Goal: Task Accomplishment & Management: Use online tool/utility

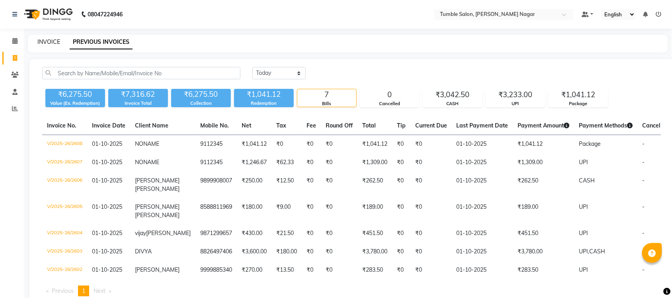
click at [48, 40] on link "INVOICE" at bounding box center [48, 41] width 23 height 7
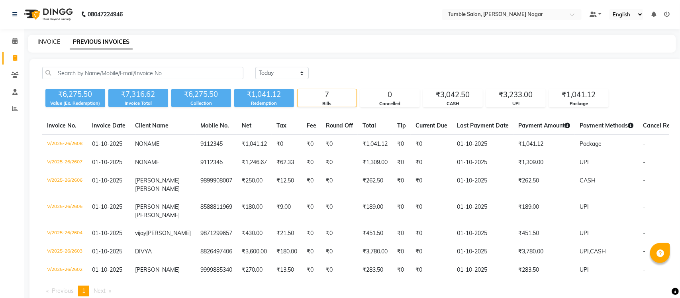
select select "8207"
select select "service"
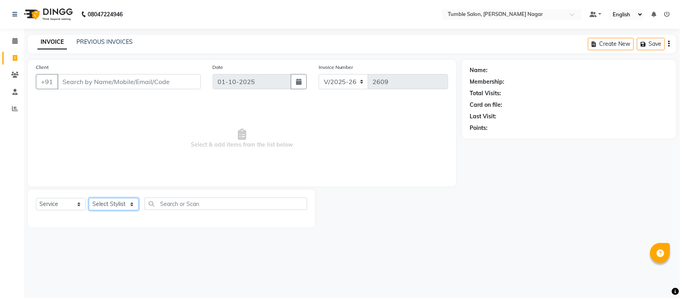
click at [107, 198] on select "Select Stylist" at bounding box center [114, 204] width 50 height 12
select select "77846"
click at [89, 198] on select "Select Stylist Finance id [PERSON_NAME] [PERSON_NAME] [PERSON_NAME] [PERSON_NAM…" at bounding box center [114, 204] width 50 height 12
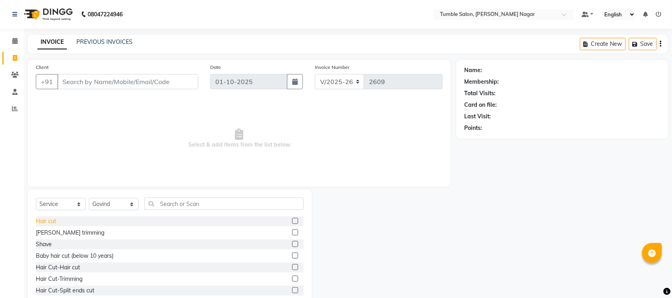
click at [51, 223] on div "Hair cut" at bounding box center [46, 221] width 20 height 8
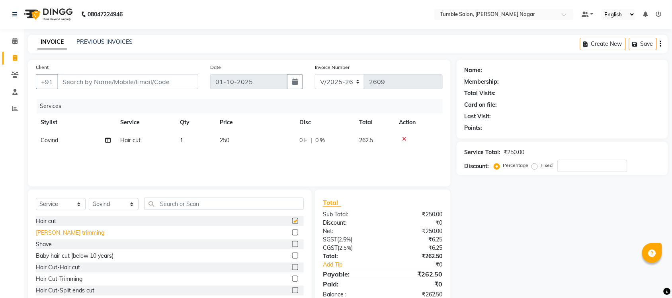
checkbox input "false"
click at [53, 234] on div "[PERSON_NAME] trimming" at bounding box center [70, 233] width 68 height 8
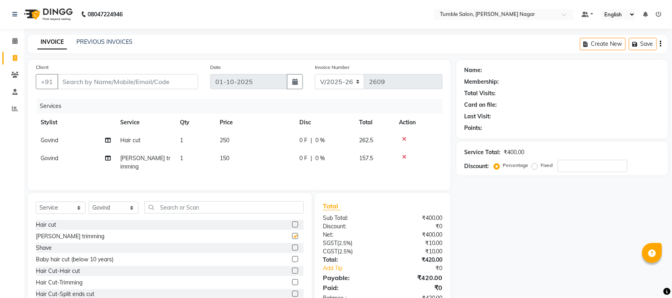
checkbox input "false"
click at [128, 88] on input "Client" at bounding box center [127, 81] width 141 height 15
type input "9"
type input "0"
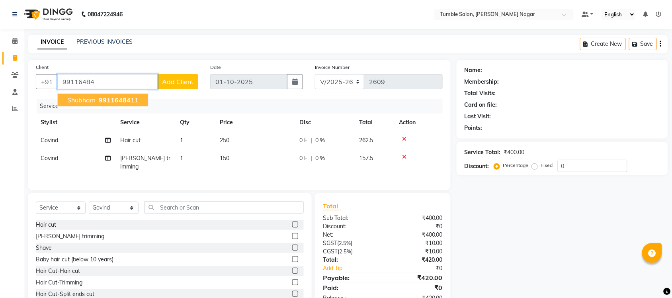
click at [102, 100] on span "99116484" at bounding box center [115, 100] width 32 height 8
type input "9911648411"
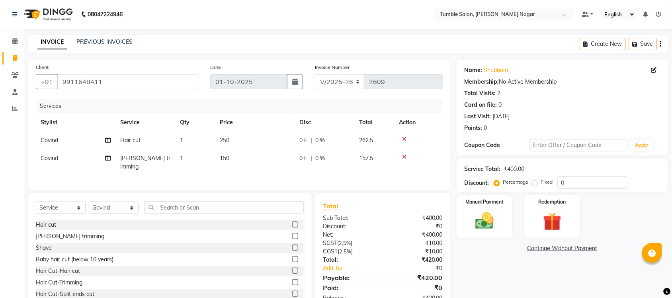
scroll to position [23, 0]
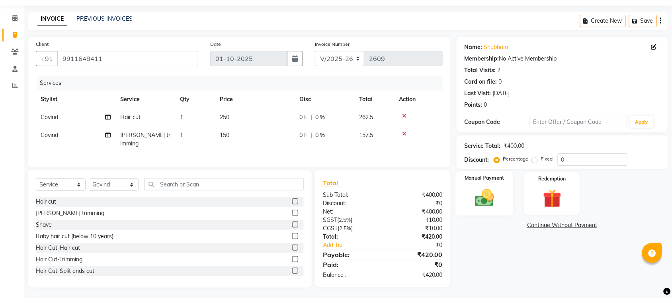
click at [491, 194] on img at bounding box center [484, 198] width 31 height 22
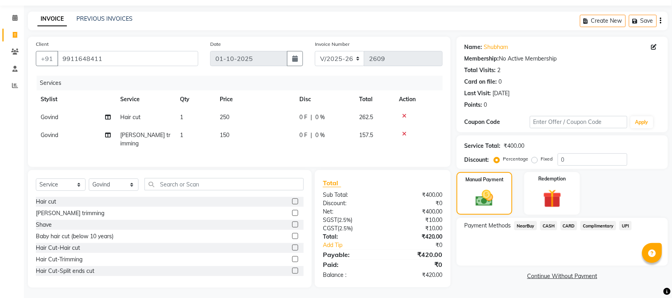
click at [627, 225] on span "UPI" at bounding box center [625, 225] width 12 height 9
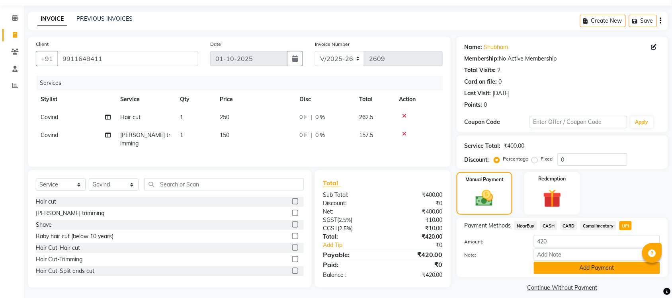
click at [568, 269] on button "Add Payment" at bounding box center [597, 268] width 126 height 12
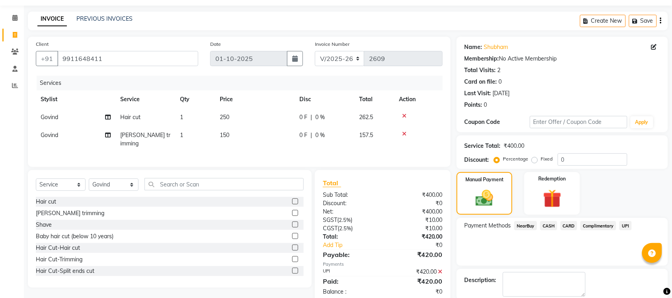
scroll to position [64, 0]
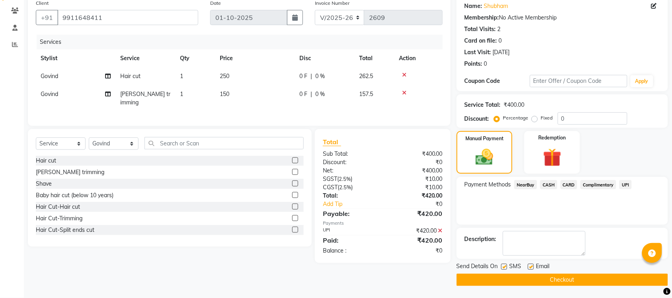
click at [442, 228] on icon at bounding box center [440, 231] width 4 height 6
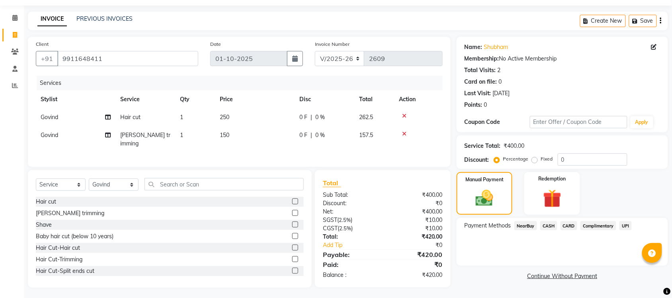
click at [552, 231] on div "CASH" at bounding box center [547, 226] width 20 height 11
click at [549, 223] on span "CASH" at bounding box center [548, 225] width 17 height 9
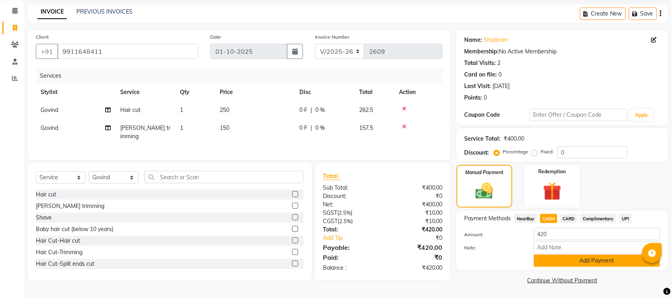
click at [590, 258] on button "Add Payment" at bounding box center [597, 260] width 126 height 12
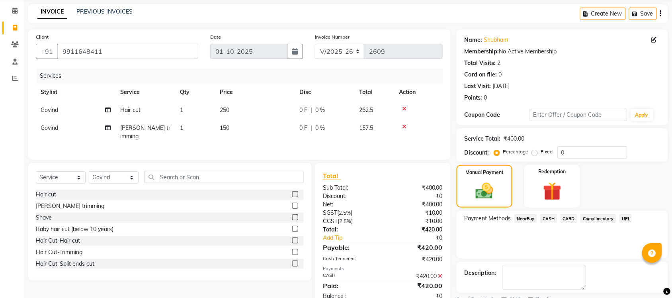
scroll to position [64, 0]
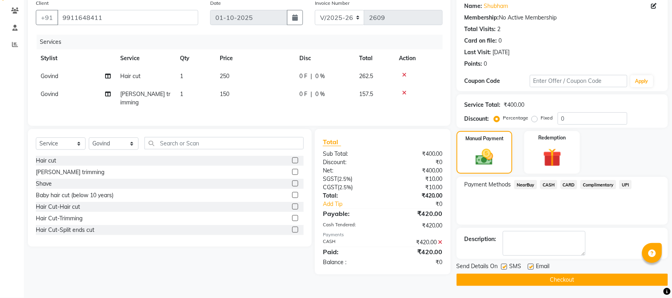
click at [584, 279] on button "Checkout" at bounding box center [562, 280] width 211 height 12
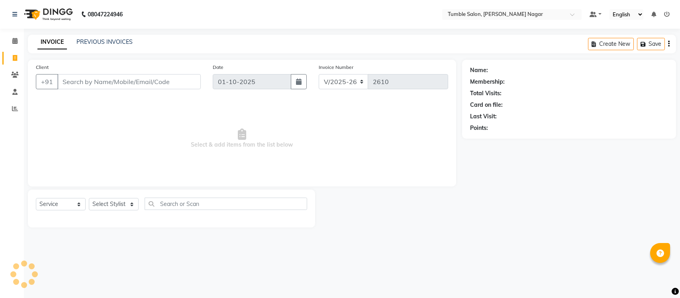
select select "8207"
select select "service"
click at [130, 205] on select "Select Stylist Finance id [PERSON_NAME] [PERSON_NAME] [PERSON_NAME] [PERSON_NAM…" at bounding box center [114, 204] width 50 height 12
select select "77846"
click at [89, 198] on select "Select Stylist Finance id [PERSON_NAME] [PERSON_NAME] [PERSON_NAME] [PERSON_NAM…" at bounding box center [114, 204] width 50 height 12
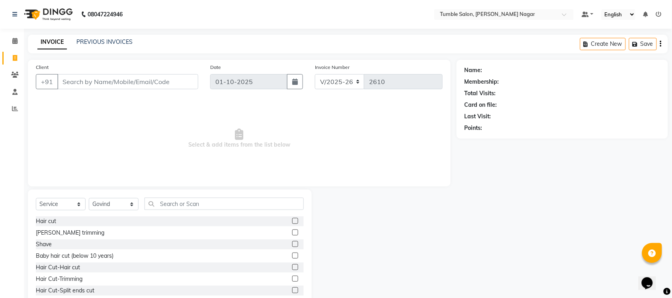
click at [292, 221] on label at bounding box center [295, 221] width 6 height 6
click at [292, 221] on input "checkbox" at bounding box center [294, 221] width 5 height 5
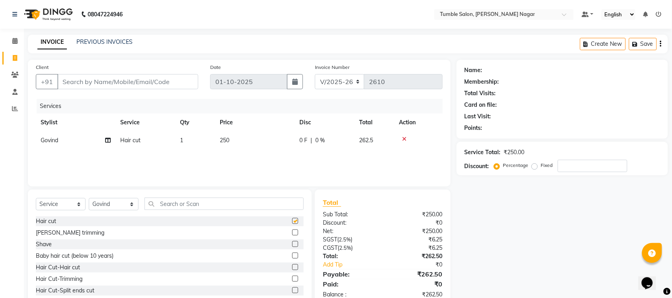
checkbox input "false"
click at [130, 204] on select "Select Stylist Finance id [PERSON_NAME] [PERSON_NAME] [PERSON_NAME] [PERSON_NAM…" at bounding box center [114, 204] width 50 height 12
select select "77847"
click at [89, 198] on select "Select Stylist Finance id [PERSON_NAME] [PERSON_NAME] [PERSON_NAME] [PERSON_NAM…" at bounding box center [114, 204] width 50 height 12
click at [292, 220] on label at bounding box center [295, 221] width 6 height 6
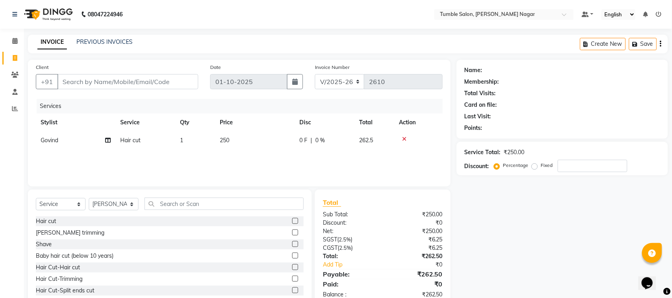
click at [292, 220] on input "checkbox" at bounding box center [294, 221] width 5 height 5
checkbox input "false"
click at [227, 140] on span "250" at bounding box center [225, 140] width 10 height 7
select select "77846"
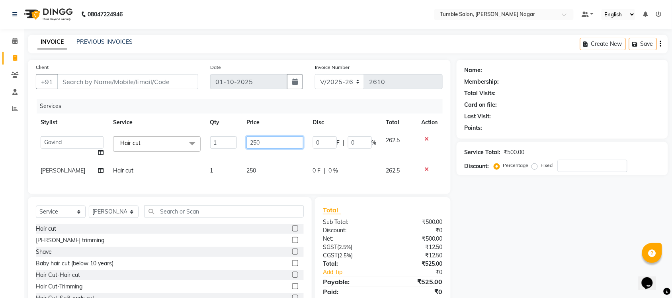
click at [250, 141] on input "250" at bounding box center [274, 142] width 57 height 12
click at [253, 141] on input "250" at bounding box center [274, 142] width 57 height 12
type input "270"
click at [248, 170] on div "Services Stylist Service Qty Price Disc Total Action Finance id Fiza Abbasi Gov…" at bounding box center [239, 142] width 407 height 87
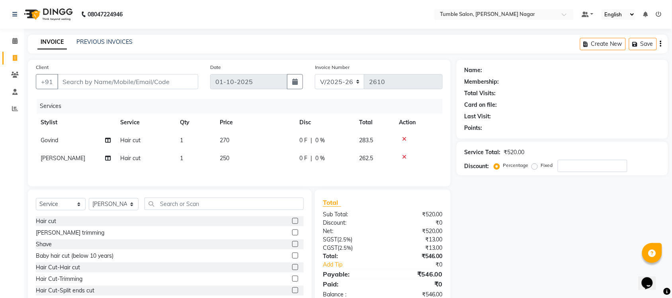
click at [223, 157] on span "250" at bounding box center [225, 157] width 10 height 7
select select "77847"
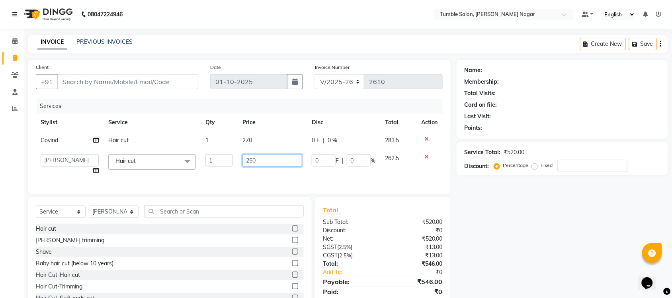
click at [252, 161] on input "250" at bounding box center [272, 160] width 60 height 12
type input "270"
click at [508, 245] on div "Name: Membership: Total Visits: Card on file: Last Visit: Points: Service Total…" at bounding box center [565, 187] width 217 height 255
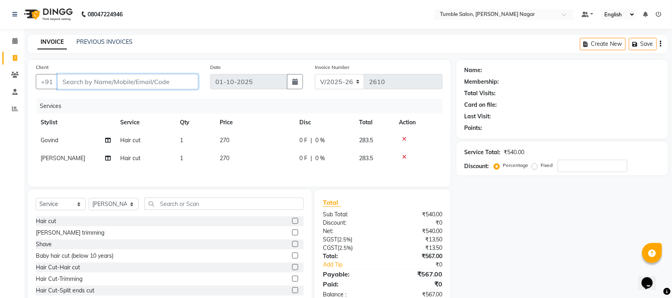
click at [92, 80] on input "Client" at bounding box center [127, 81] width 141 height 15
type input "9"
type input "0"
type input "9310824442"
click at [168, 86] on button "Add Client" at bounding box center [177, 81] width 41 height 15
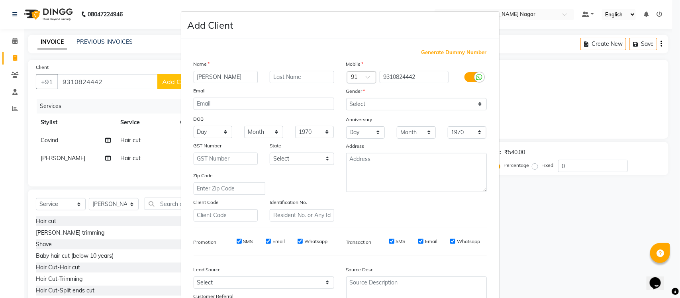
type input "dHRUV"
click at [478, 106] on select "Select [DEMOGRAPHIC_DATA] [DEMOGRAPHIC_DATA] Other Prefer Not To Say" at bounding box center [416, 104] width 141 height 12
select select "male"
click at [346, 98] on select "Select [DEMOGRAPHIC_DATA] [DEMOGRAPHIC_DATA] Other Prefer Not To Say" at bounding box center [416, 104] width 141 height 12
click at [198, 76] on input "dHRUV" at bounding box center [225, 77] width 64 height 12
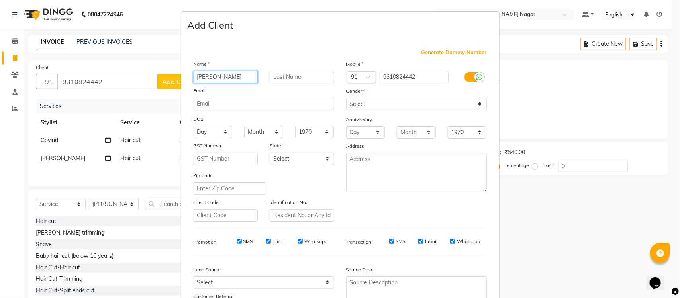
type input "[PERSON_NAME]"
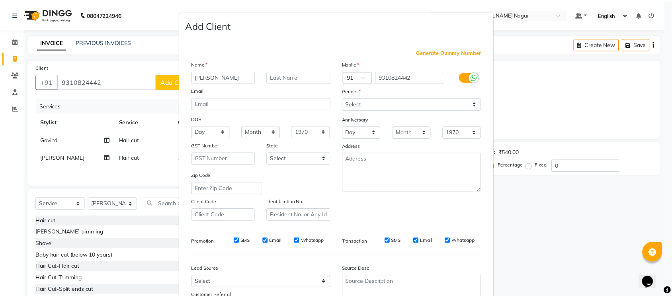
scroll to position [66, 0]
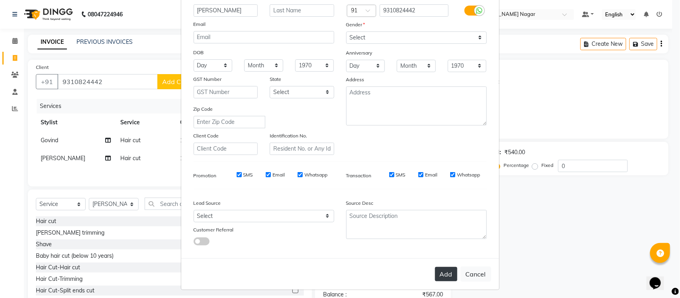
click at [448, 272] on button "Add" at bounding box center [446, 274] width 22 height 14
select select
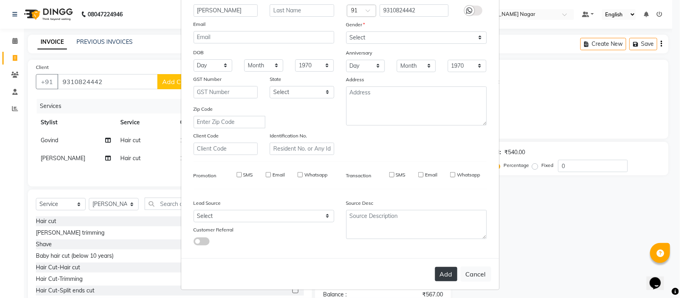
select select
checkbox input "false"
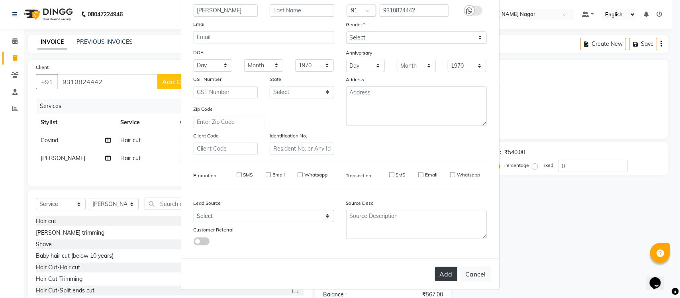
checkbox input "false"
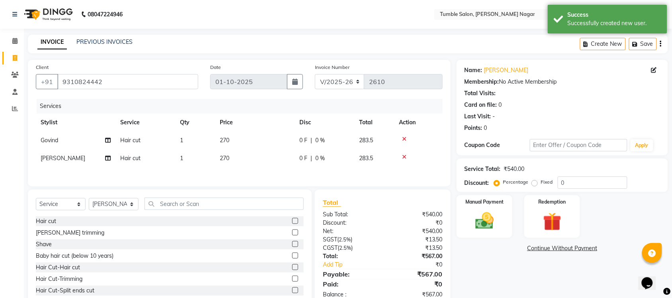
scroll to position [23, 0]
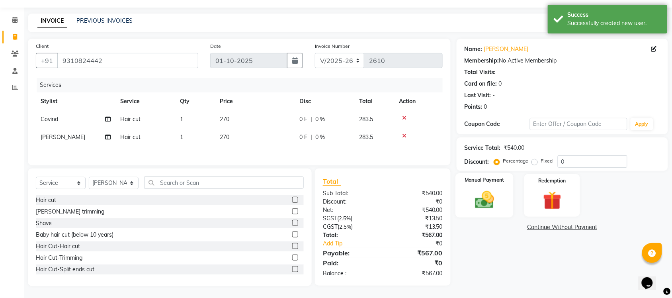
click at [500, 206] on div "Manual Payment" at bounding box center [484, 195] width 58 height 45
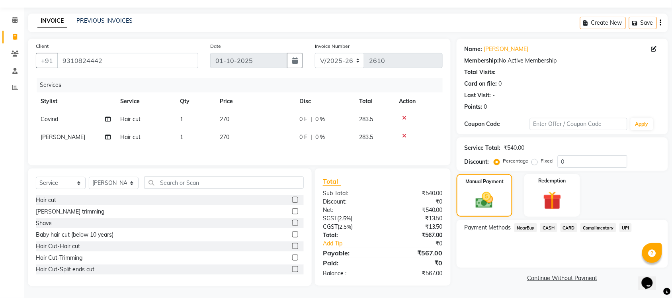
click at [628, 225] on span "UPI" at bounding box center [625, 227] width 12 height 9
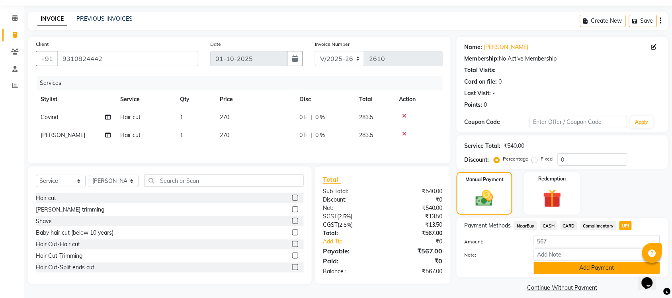
click at [566, 270] on button "Add Payment" at bounding box center [597, 268] width 126 height 12
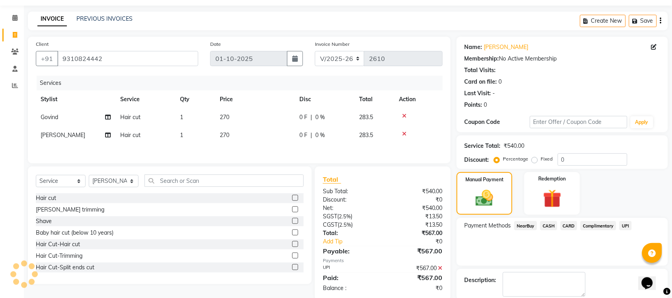
scroll to position [64, 0]
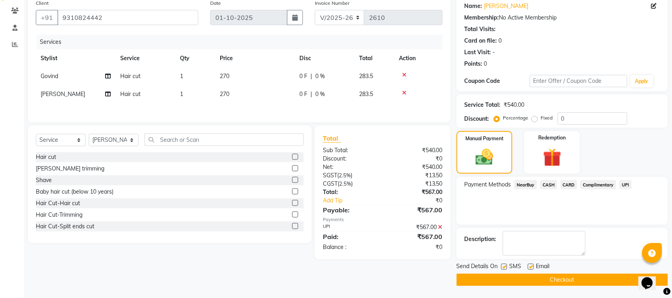
click at [547, 280] on button "Checkout" at bounding box center [562, 280] width 211 height 12
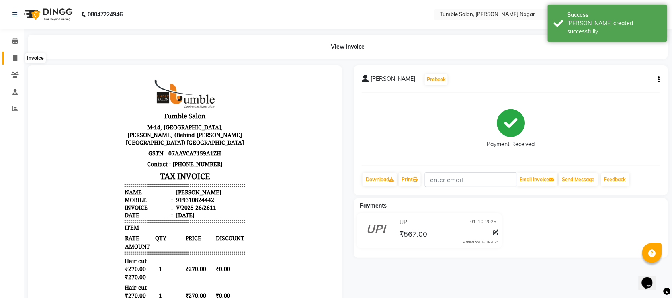
click at [15, 59] on icon at bounding box center [15, 58] width 4 height 6
select select "service"
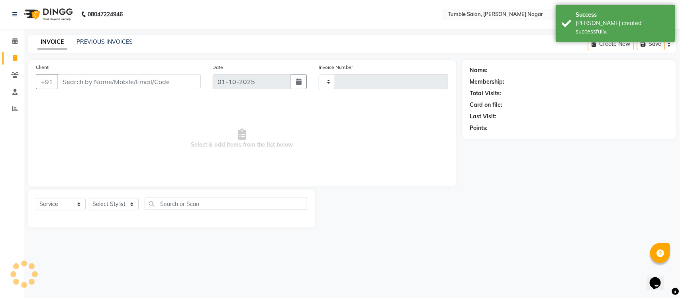
type input "2612"
select select "8207"
click at [92, 41] on link "PREVIOUS INVOICES" at bounding box center [104, 41] width 56 height 7
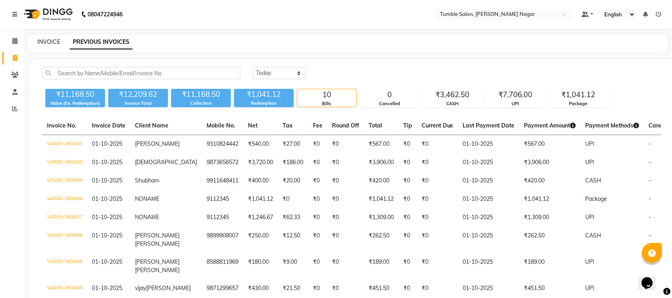
click at [54, 41] on link "INVOICE" at bounding box center [48, 41] width 23 height 7
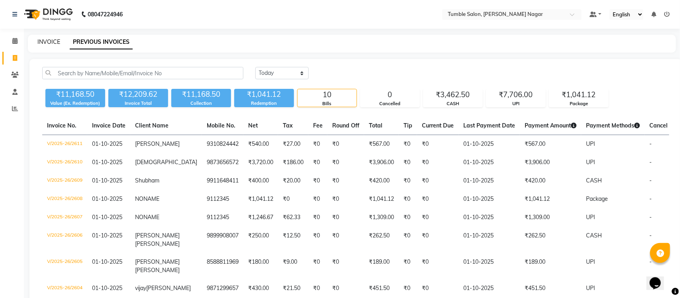
select select "8207"
select select "service"
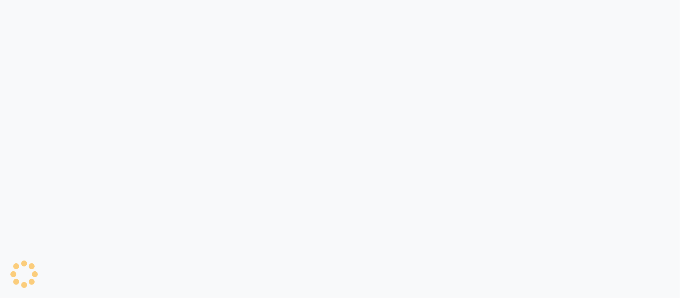
select select "8207"
select select "service"
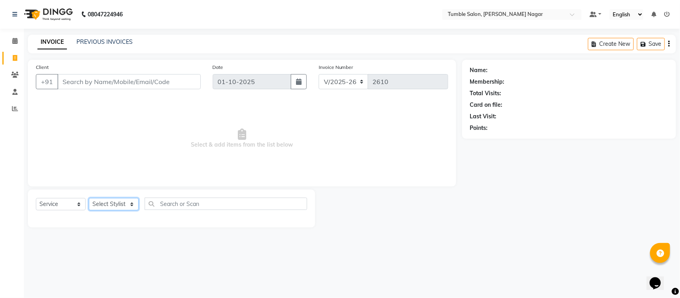
click at [131, 203] on select "Select Stylist Finance id [PERSON_NAME] [PERSON_NAME] [PERSON_NAME] [PERSON_NAM…" at bounding box center [114, 204] width 50 height 12
select select "77846"
click at [89, 198] on select "Select Stylist Finance id [PERSON_NAME] [PERSON_NAME] [PERSON_NAME] [PERSON_NAM…" at bounding box center [114, 204] width 50 height 12
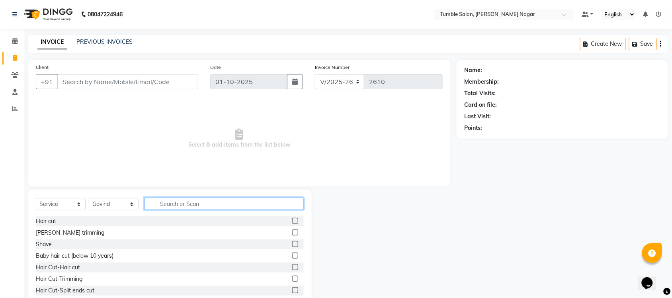
click at [196, 201] on input "text" at bounding box center [224, 203] width 159 height 12
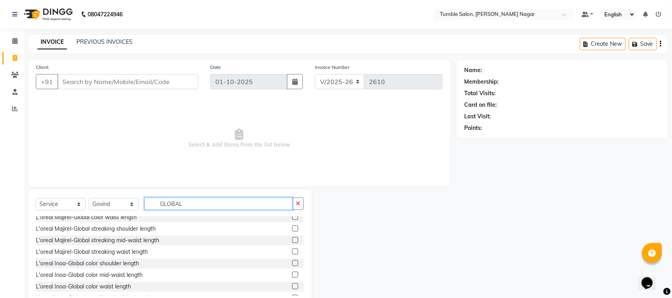
scroll to position [139, 0]
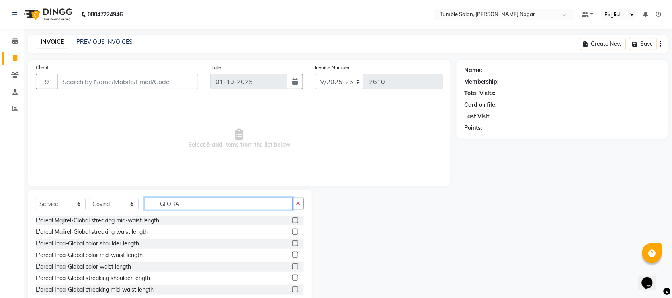
type input "GLOBAL"
click at [292, 244] on label at bounding box center [295, 243] width 6 height 6
click at [292, 244] on input "checkbox" at bounding box center [294, 243] width 5 height 5
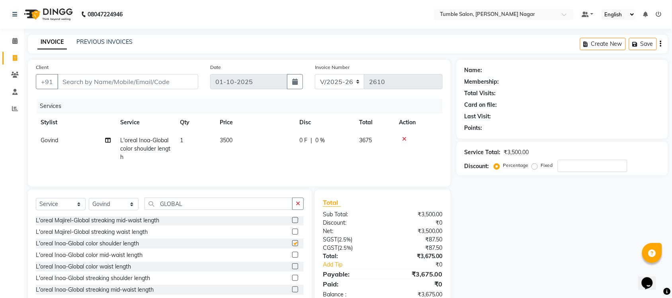
checkbox input "false"
click at [226, 142] on span "3500" at bounding box center [226, 140] width 13 height 7
select select "77846"
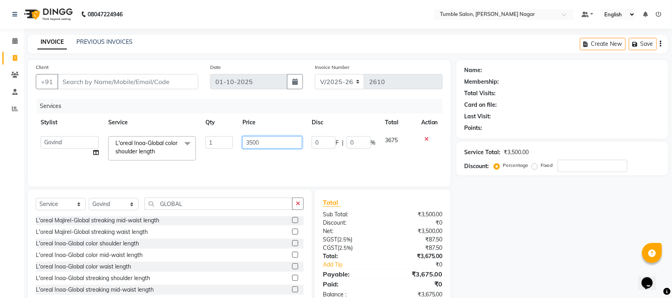
click at [252, 141] on input "3500" at bounding box center [272, 142] width 60 height 12
type input "3000"
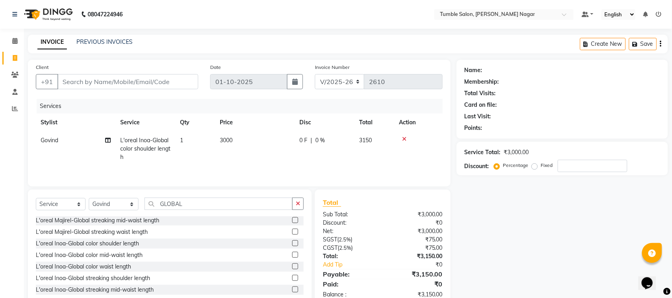
click at [521, 247] on div "Name: Membership: Total Visits: Card on file: Last Visit: Points: Service Total…" at bounding box center [565, 183] width 217 height 247
click at [224, 141] on span "3000" at bounding box center [226, 140] width 13 height 7
select select "77846"
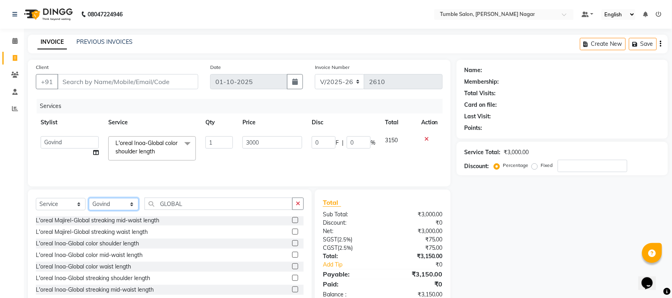
click at [131, 203] on select "Select Stylist Finance id [PERSON_NAME] [PERSON_NAME] [PERSON_NAME] [PERSON_NAM…" at bounding box center [114, 204] width 50 height 12
select select "77847"
click at [89, 198] on select "Select Stylist Finance id [PERSON_NAME] [PERSON_NAME] [PERSON_NAME] [PERSON_NAM…" at bounding box center [114, 204] width 50 height 12
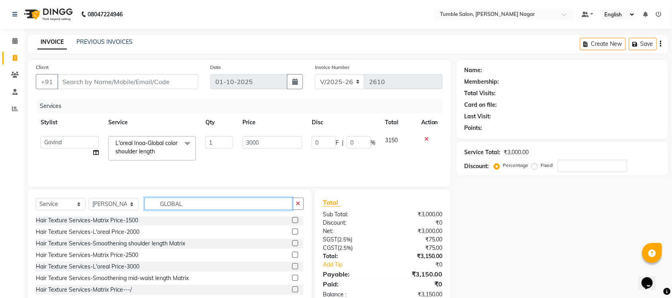
click at [201, 203] on input "GLOBAL" at bounding box center [219, 203] width 148 height 12
type input "G"
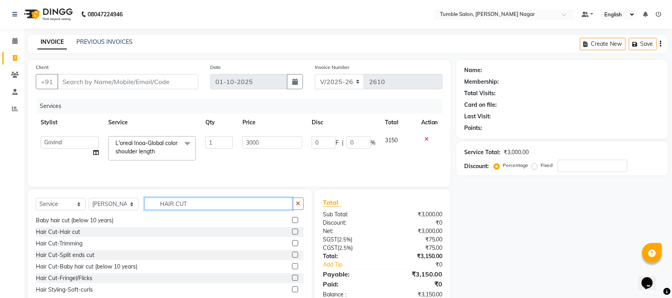
scroll to position [1, 0]
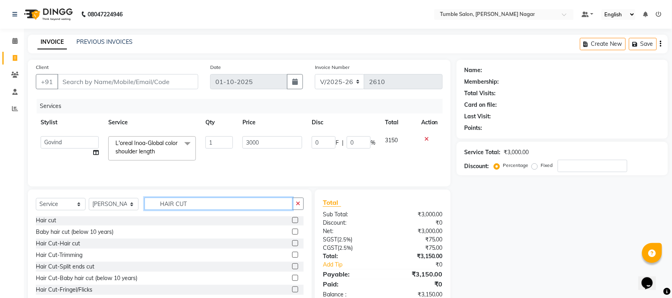
type input "HAIR CUT"
click at [292, 245] on label at bounding box center [295, 243] width 6 height 6
click at [292, 245] on input "checkbox" at bounding box center [294, 243] width 5 height 5
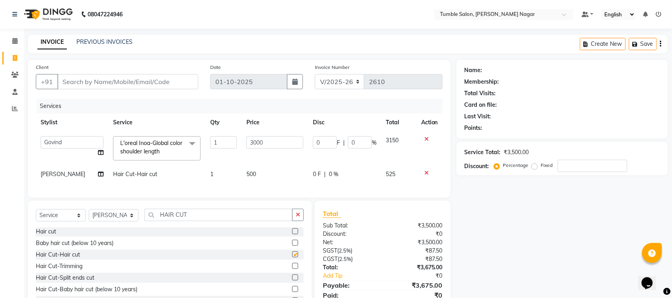
checkbox input "false"
click at [249, 174] on span "500" at bounding box center [251, 173] width 10 height 7
select select "77847"
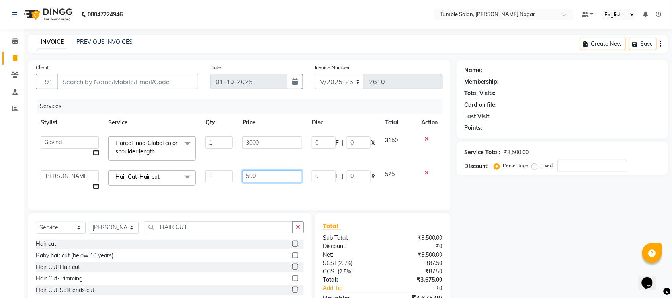
click at [252, 176] on input "500" at bounding box center [272, 176] width 60 height 12
type input "570"
click at [532, 240] on div "Name: Membership: Total Visits: Card on file: Last Visit: Points: Service Total…" at bounding box center [565, 195] width 217 height 271
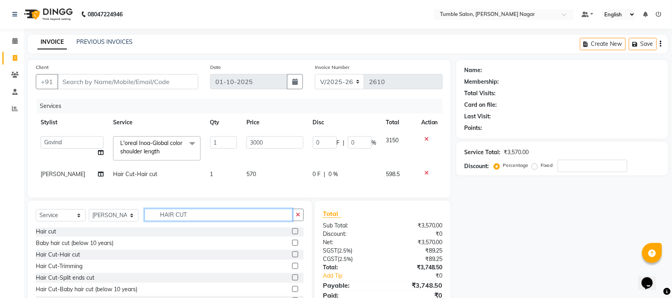
click at [201, 221] on input "HAIR CUT" at bounding box center [219, 215] width 148 height 12
type input "H"
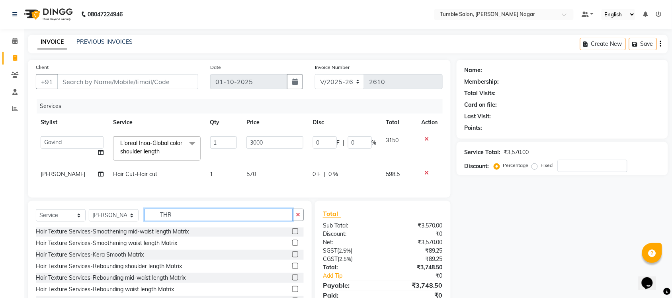
scroll to position [0, 0]
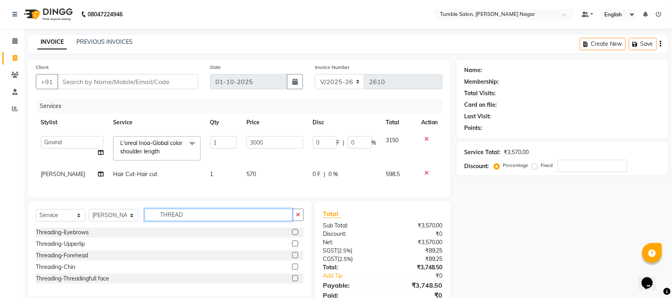
type input "THREAD"
click at [297, 235] on label at bounding box center [295, 232] width 6 height 6
click at [297, 235] on input "checkbox" at bounding box center [294, 232] width 5 height 5
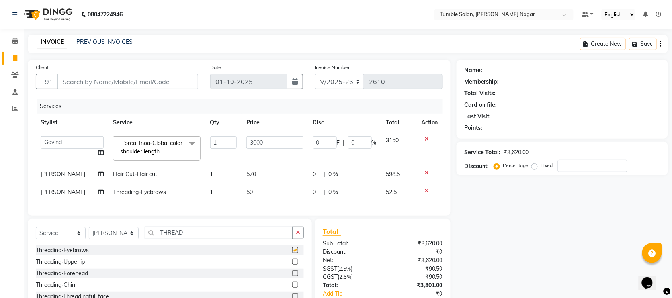
checkbox input "false"
click at [294, 264] on label at bounding box center [295, 261] width 6 height 6
click at [294, 264] on input "checkbox" at bounding box center [294, 261] width 5 height 5
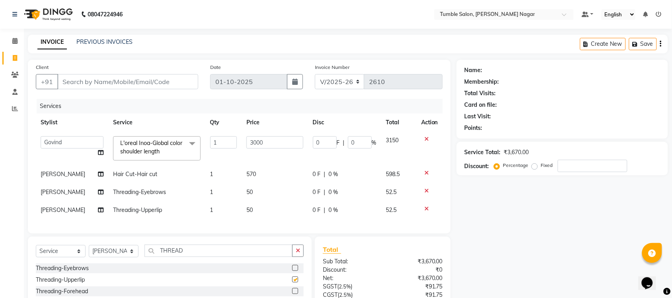
checkbox input "false"
click at [54, 192] on span "[PERSON_NAME]" at bounding box center [63, 191] width 45 height 7
select select "77847"
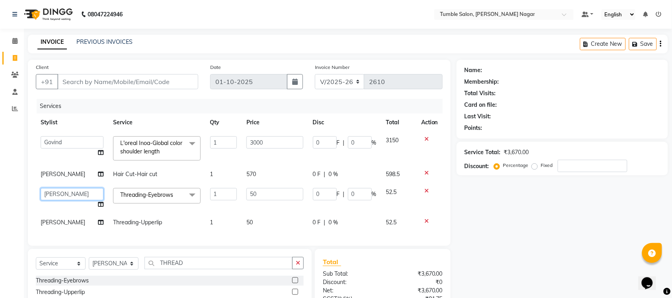
click at [54, 192] on select "Finance id Fiza Abbasi Govind Kiran Singh Krishna Lokesh Mahender Muskan Neetu …" at bounding box center [72, 194] width 63 height 12
select select "77841"
click at [59, 224] on td "[PERSON_NAME]" at bounding box center [72, 222] width 72 height 18
select select "77847"
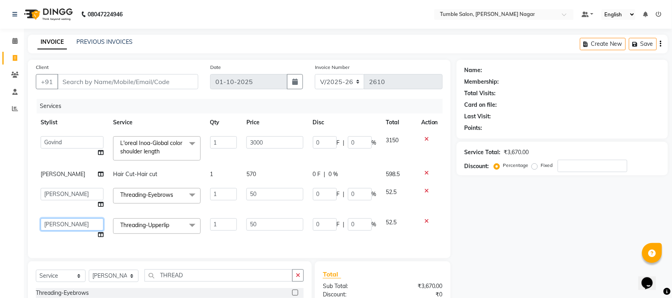
click at [59, 224] on select "Finance id Fiza Abbasi Govind Kiran Singh Krishna Lokesh Mahender Muskan Neetu …" at bounding box center [72, 224] width 63 height 12
select select "77841"
click at [425, 219] on icon at bounding box center [426, 221] width 4 height 6
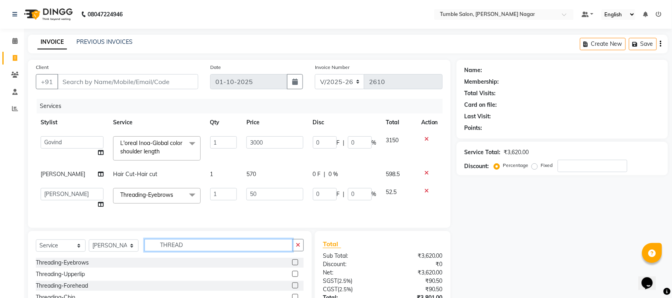
click at [237, 251] on input "THREAD" at bounding box center [219, 245] width 148 height 12
type input "T"
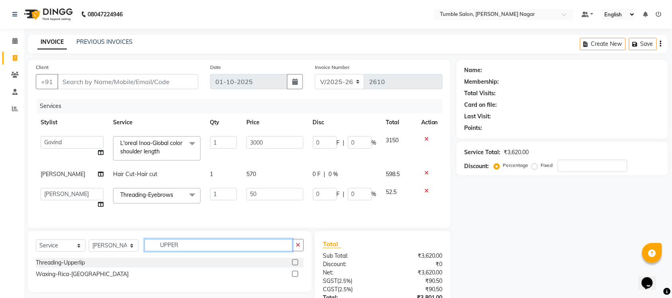
type input "UPPER"
click at [297, 277] on label at bounding box center [295, 274] width 6 height 6
click at [297, 277] on input "checkbox" at bounding box center [294, 274] width 5 height 5
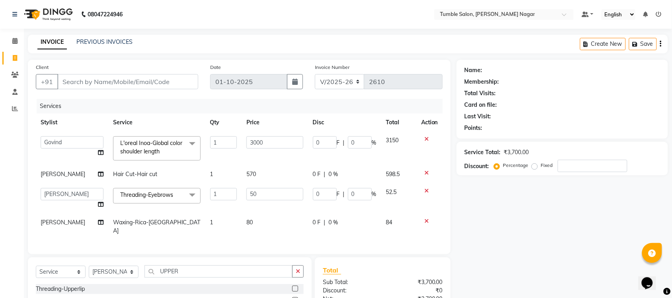
checkbox input "false"
click at [53, 223] on span "[PERSON_NAME]" at bounding box center [63, 222] width 45 height 7
select select "77847"
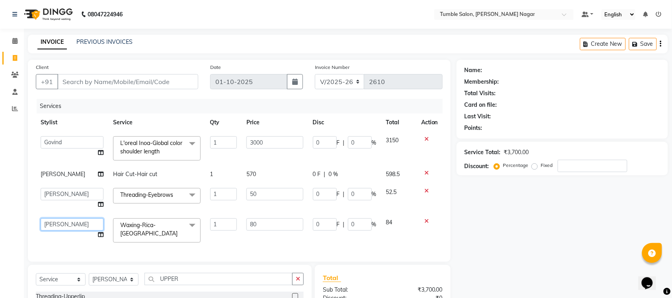
click at [53, 223] on select "Finance id Fiza Abbasi Govind Kiran Singh Krishna Lokesh Mahender Muskan Neetu …" at bounding box center [72, 224] width 63 height 12
select select "77841"
click at [268, 224] on input "80" at bounding box center [274, 224] width 57 height 12
type input "8"
type input "100"
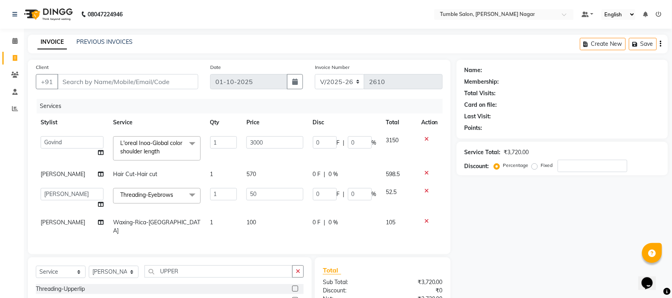
click at [497, 220] on div "Name: Membership: Total Visits: Card on file: Last Visit: Points: Service Total…" at bounding box center [565, 217] width 217 height 315
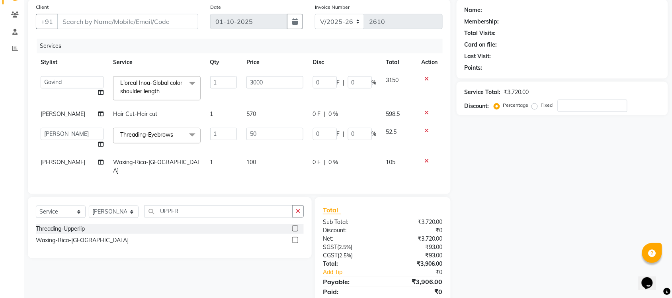
scroll to position [56, 0]
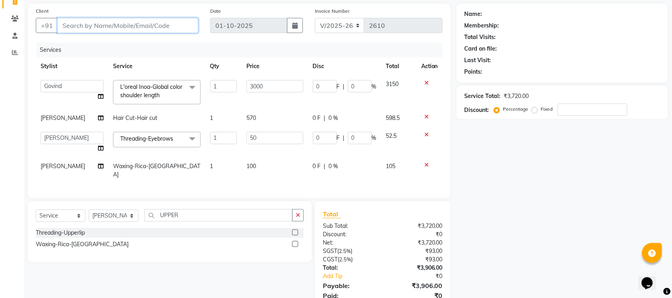
click at [113, 29] on input "Client" at bounding box center [127, 25] width 141 height 15
type input "9"
type input "0"
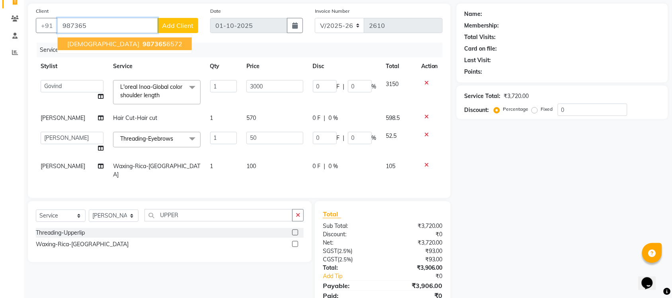
click at [141, 44] on ngb-highlight "987365 6572" at bounding box center [161, 44] width 41 height 8
type input "9873656572"
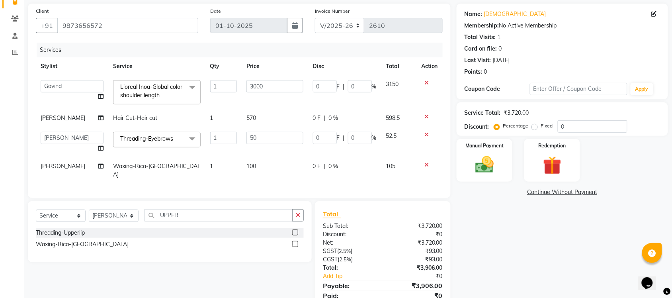
scroll to position [87, 0]
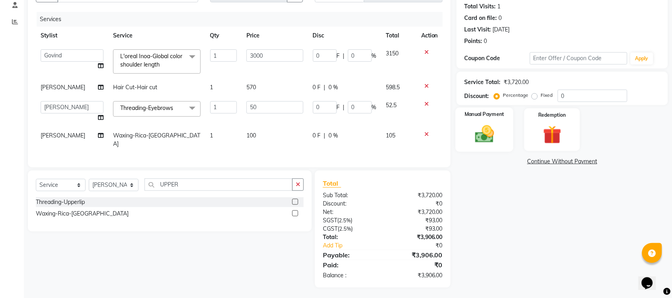
click at [494, 148] on div "Manual Payment" at bounding box center [484, 129] width 58 height 45
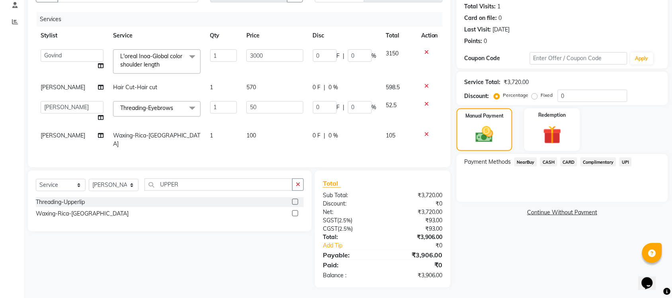
click at [626, 164] on span "UPI" at bounding box center [625, 161] width 12 height 9
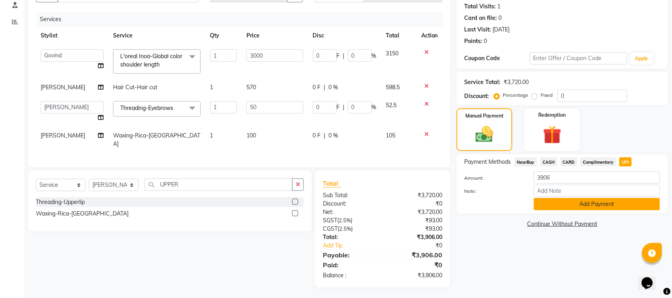
click at [586, 207] on button "Add Payment" at bounding box center [597, 204] width 126 height 12
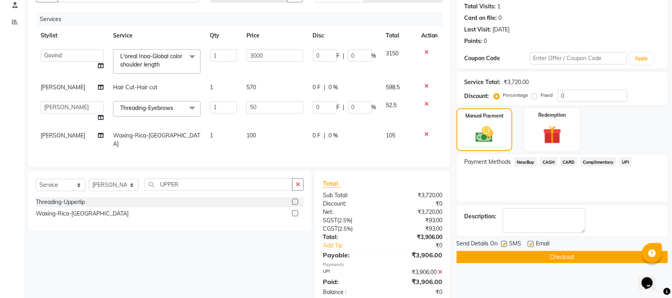
click at [569, 256] on button "Checkout" at bounding box center [562, 257] width 211 height 12
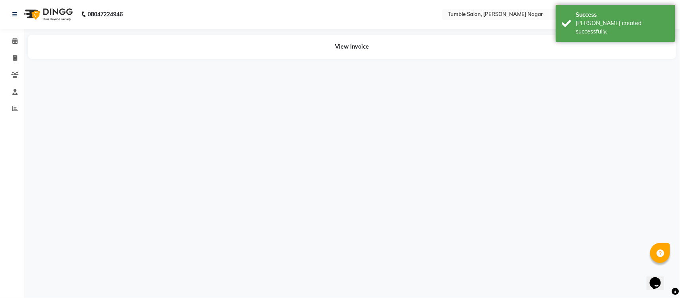
drag, startPoint x: 674, startPoint y: 186, endPoint x: 679, endPoint y: 273, distance: 87.3
click at [679, 273] on div "08047224946 Select Location × Tumble Salon, Uttam Nagar Default Panel My Panel …" at bounding box center [340, 149] width 680 height 298
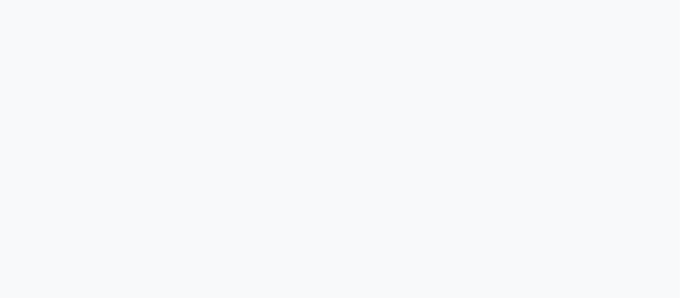
select select "8207"
select select "service"
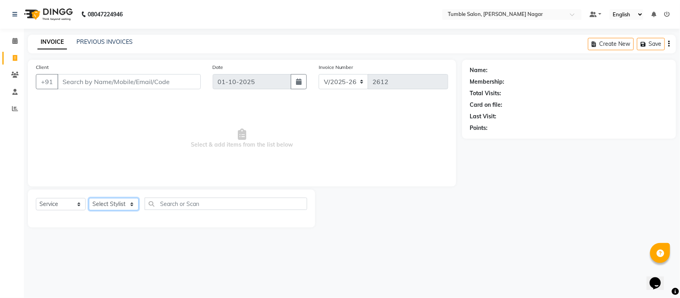
click at [131, 203] on select "Select Stylist Finance id [PERSON_NAME] [PERSON_NAME] [PERSON_NAME] [PERSON_NAM…" at bounding box center [114, 204] width 50 height 12
select select "92332"
click at [89, 198] on select "Select Stylist Finance id [PERSON_NAME] [PERSON_NAME] [PERSON_NAME] [PERSON_NAM…" at bounding box center [114, 204] width 50 height 12
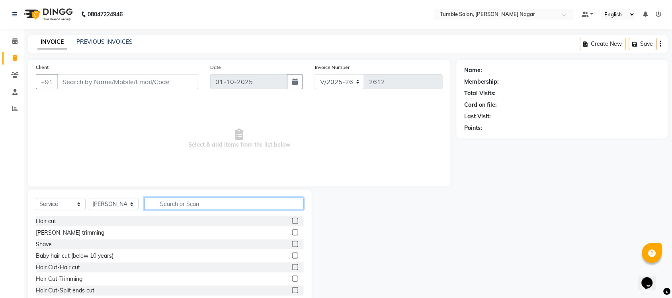
click at [160, 204] on input "text" at bounding box center [224, 203] width 159 height 12
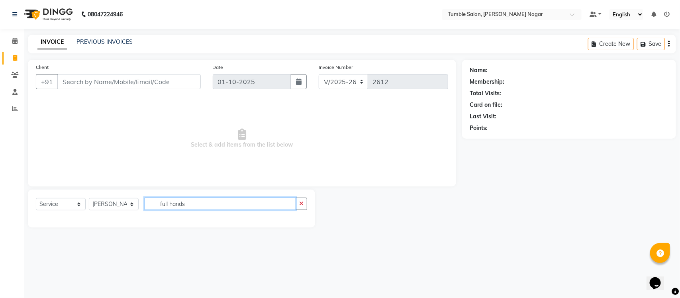
click at [193, 206] on input "full hands" at bounding box center [220, 203] width 151 height 12
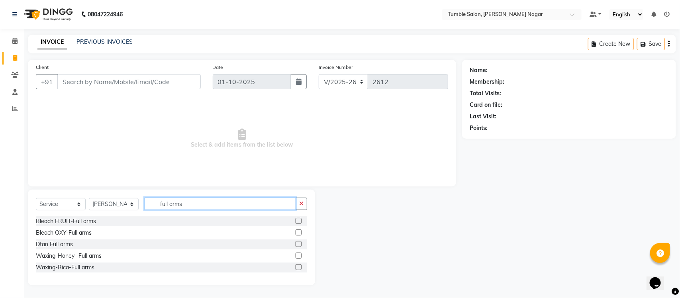
type input "full arms"
click at [299, 266] on label at bounding box center [298, 267] width 6 height 6
click at [299, 266] on input "checkbox" at bounding box center [297, 267] width 5 height 5
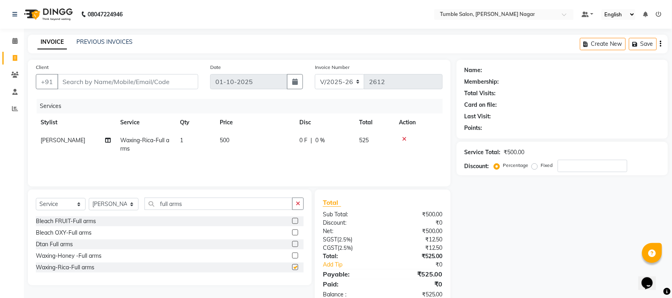
checkbox input "false"
click at [208, 205] on input "full arms" at bounding box center [219, 203] width 148 height 12
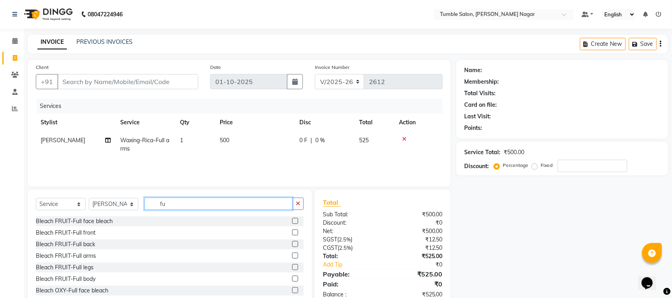
type input "f"
click at [214, 205] on input "half legs" at bounding box center [219, 203] width 148 height 12
type input "half legs"
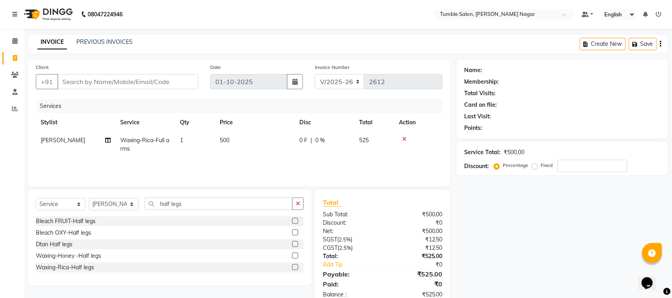
click at [296, 255] on label at bounding box center [295, 255] width 6 height 6
click at [296, 255] on input "checkbox" at bounding box center [294, 255] width 5 height 5
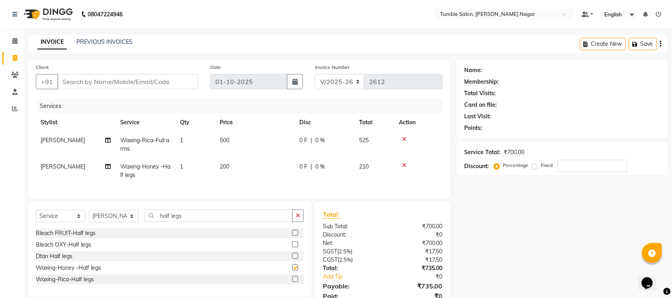
checkbox input "false"
click at [70, 76] on input "Client" at bounding box center [127, 81] width 141 height 15
type input "9"
type input "0"
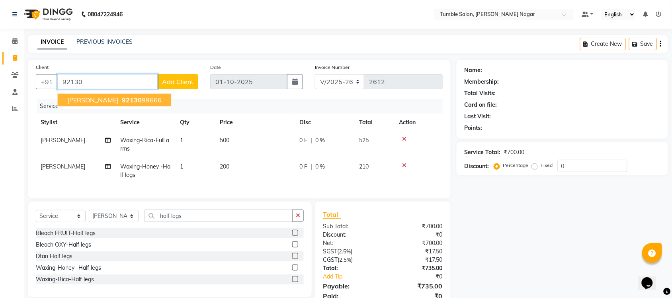
click at [88, 98] on span "[PERSON_NAME]" at bounding box center [92, 100] width 51 height 8
type input "9213099666"
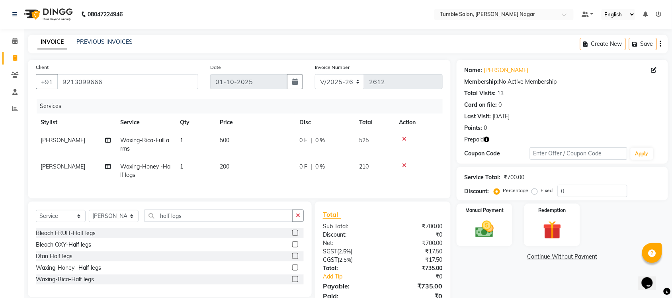
click at [488, 137] on icon "button" at bounding box center [487, 140] width 6 height 6
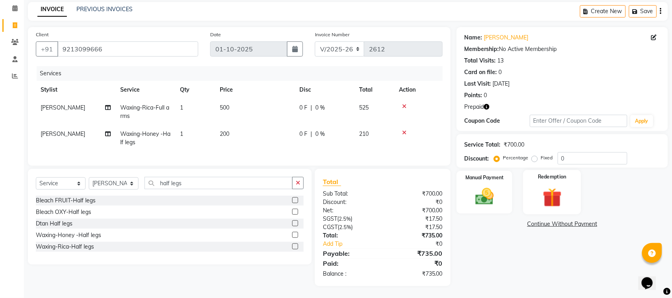
click at [568, 202] on div "Redemption" at bounding box center [552, 192] width 58 height 45
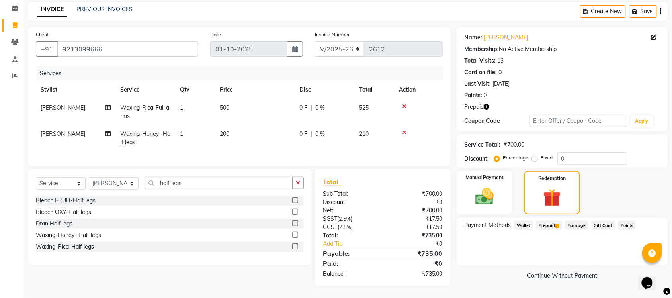
click at [553, 221] on span "Prepaid 1" at bounding box center [549, 225] width 26 height 9
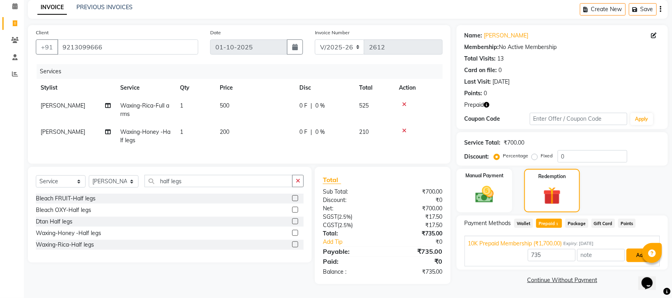
click at [634, 250] on button "Add" at bounding box center [641, 255] width 29 height 14
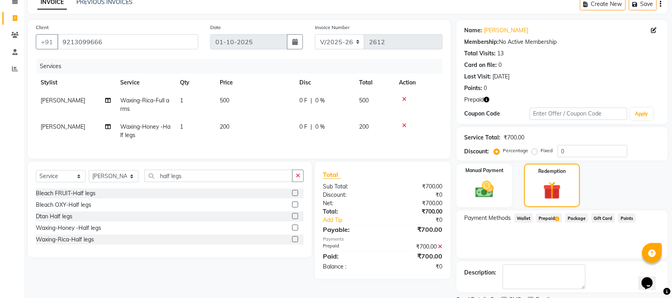
scroll to position [73, 0]
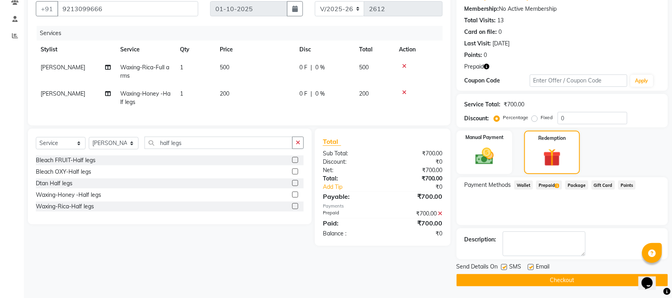
click at [561, 281] on button "Checkout" at bounding box center [562, 280] width 211 height 12
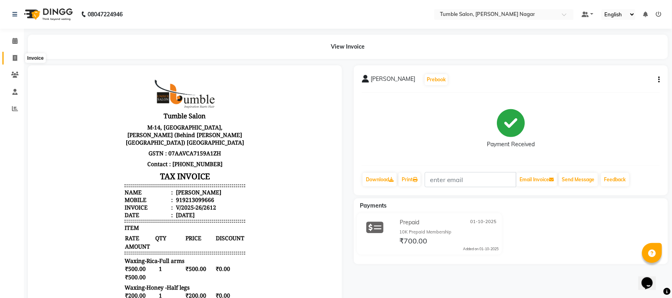
click at [13, 58] on icon at bounding box center [15, 58] width 4 height 6
select select "service"
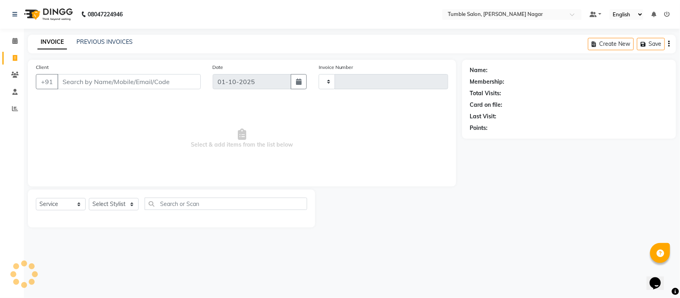
type input "2613"
select select "8207"
click at [88, 41] on link "PREVIOUS INVOICES" at bounding box center [104, 41] width 56 height 7
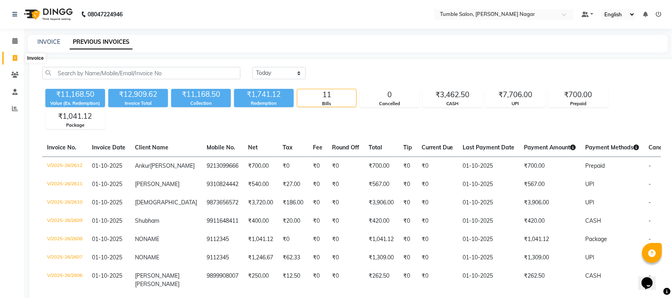
click at [15, 55] on icon at bounding box center [15, 58] width 4 height 6
select select "service"
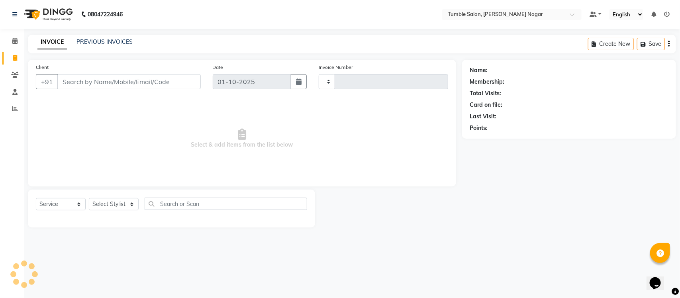
type input "2613"
select select "8207"
click at [106, 41] on link "PREVIOUS INVOICES" at bounding box center [104, 41] width 56 height 7
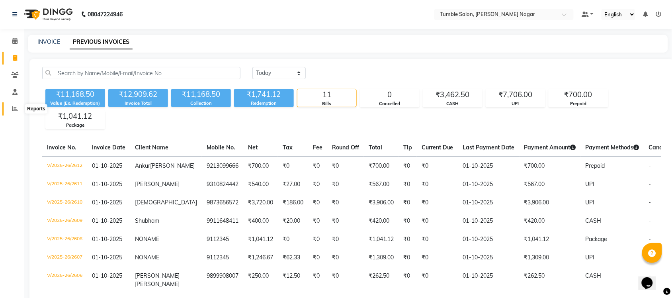
click at [17, 108] on icon at bounding box center [15, 109] width 6 height 6
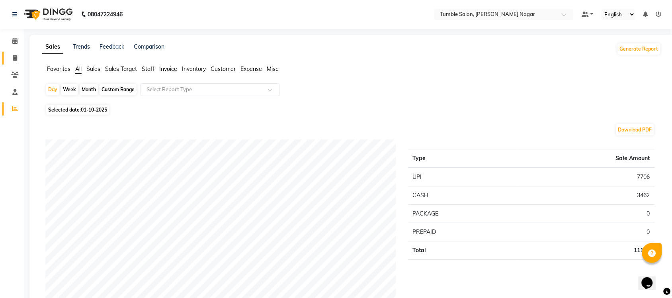
click at [9, 57] on span at bounding box center [15, 58] width 14 height 9
select select "service"
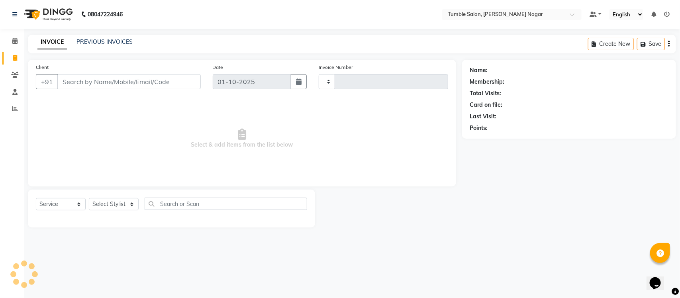
type input "2613"
select select "8207"
drag, startPoint x: 107, startPoint y: 204, endPoint x: 102, endPoint y: 206, distance: 5.2
click at [107, 204] on select "Select Stylist Finance id [PERSON_NAME] [PERSON_NAME] [PERSON_NAME] [PERSON_NAM…" at bounding box center [114, 204] width 50 height 12
select select "77845"
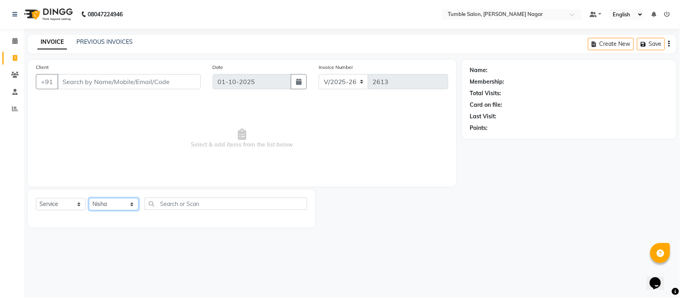
click at [89, 198] on select "Select Stylist Finance id [PERSON_NAME] [PERSON_NAME] [PERSON_NAME] [PERSON_NAM…" at bounding box center [114, 204] width 50 height 12
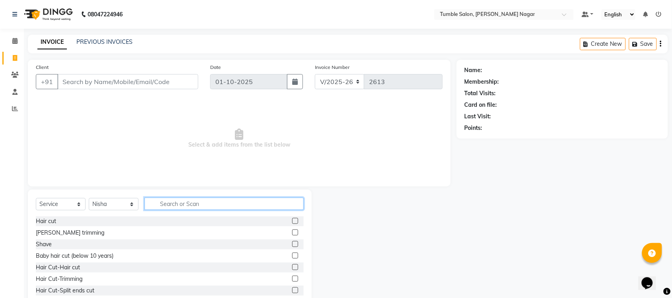
click at [176, 202] on input "text" at bounding box center [224, 203] width 159 height 12
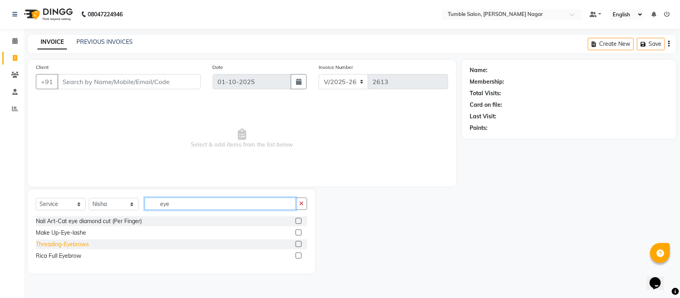
type input "eye"
click at [80, 245] on div "Threading-Eyebrows" at bounding box center [62, 244] width 53 height 8
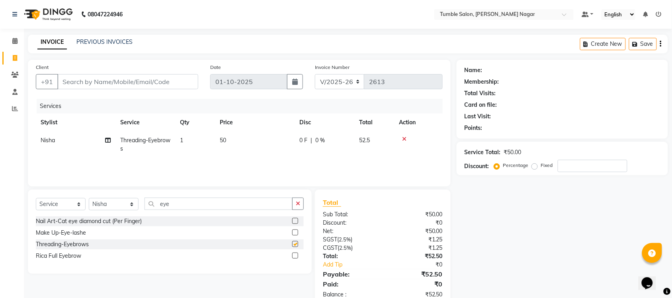
checkbox input "false"
drag, startPoint x: 171, startPoint y: 205, endPoint x: 139, endPoint y: 201, distance: 32.1
click at [139, 201] on div "Select Service Product Membership Package Voucher Prepaid Gift Card Select Styl…" at bounding box center [170, 206] width 268 height 19
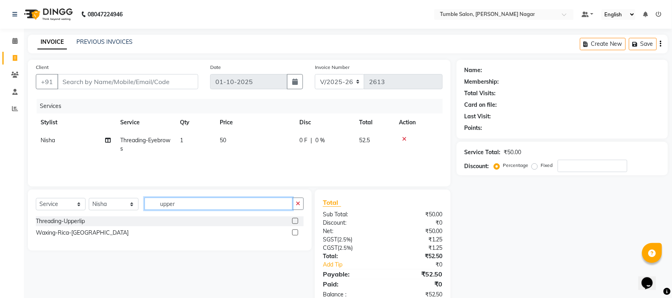
type input "upper"
click at [96, 232] on div "Waxing-Rica-Upper lip" at bounding box center [170, 233] width 268 height 10
click at [80, 231] on div "Waxing-Rica-Upper lip" at bounding box center [82, 233] width 93 height 8
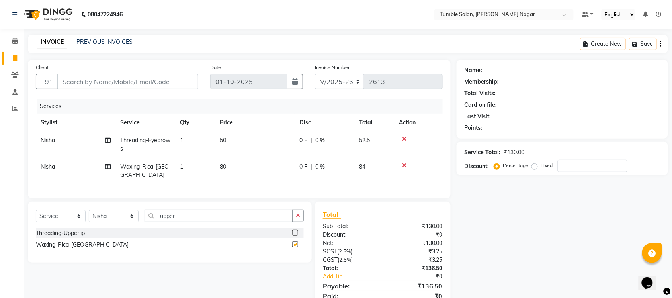
checkbox input "false"
click at [109, 80] on input "Client" at bounding box center [127, 81] width 141 height 15
type input "9"
type input "0"
type input "9211780227"
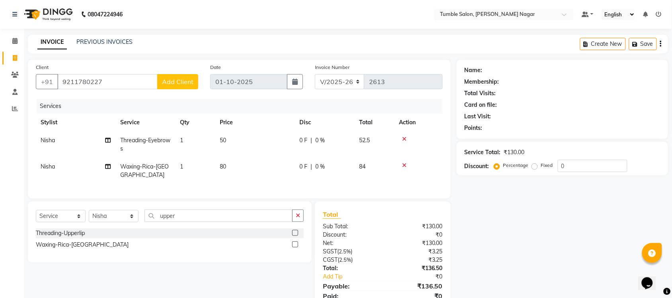
click at [176, 84] on span "Add Client" at bounding box center [177, 82] width 31 height 8
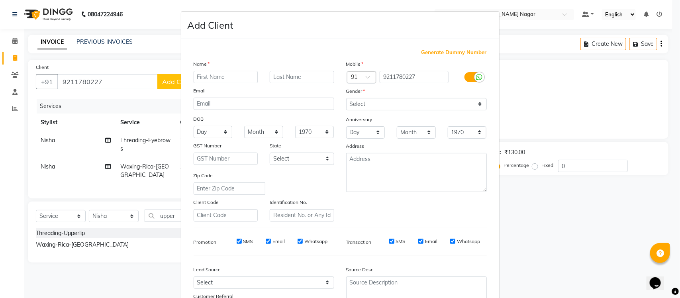
click at [209, 76] on input "text" at bounding box center [225, 77] width 64 height 12
type input "[PERSON_NAME]"
click at [273, 78] on input "text" at bounding box center [302, 77] width 64 height 12
type input "[PERSON_NAME]"
click at [357, 102] on select "Select Male Female Other Prefer Not To Say" at bounding box center [416, 104] width 141 height 12
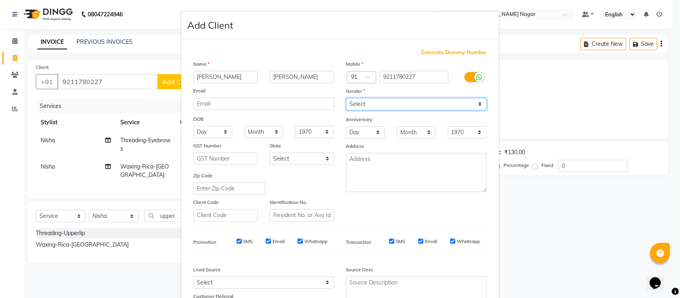
select select "female"
click at [346, 98] on select "Select Male Female Other Prefer Not To Say" at bounding box center [416, 104] width 141 height 12
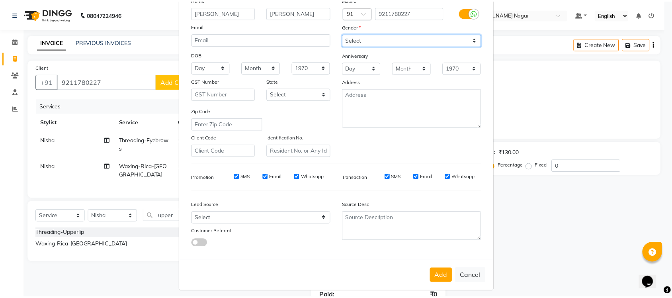
scroll to position [66, 0]
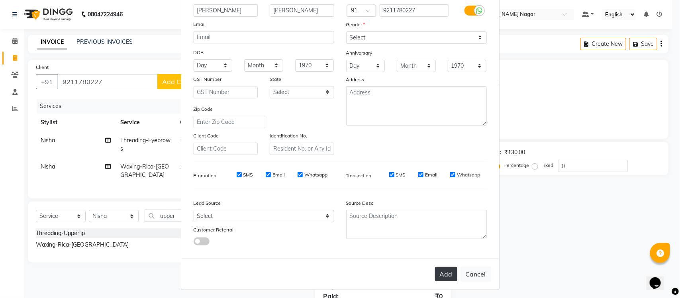
click at [443, 267] on button "Add" at bounding box center [446, 274] width 22 height 14
select select
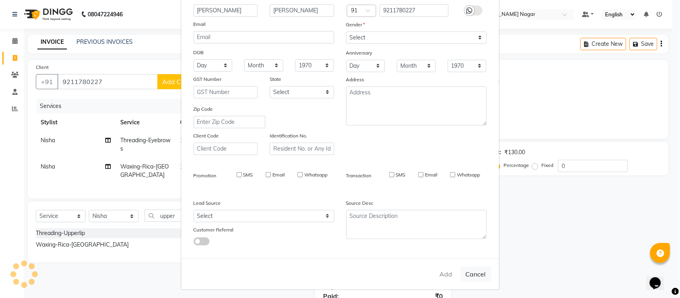
select select
checkbox input "false"
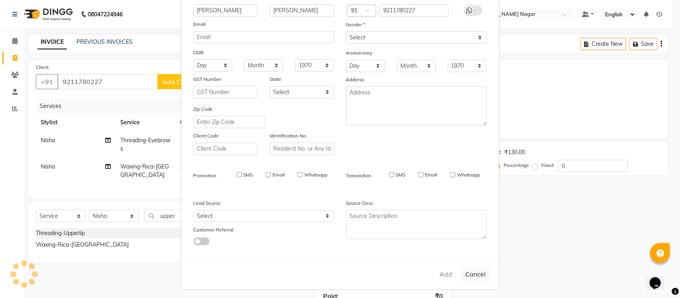
checkbox input "false"
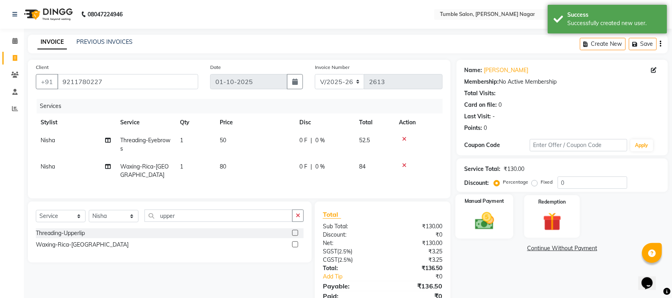
scroll to position [40, 0]
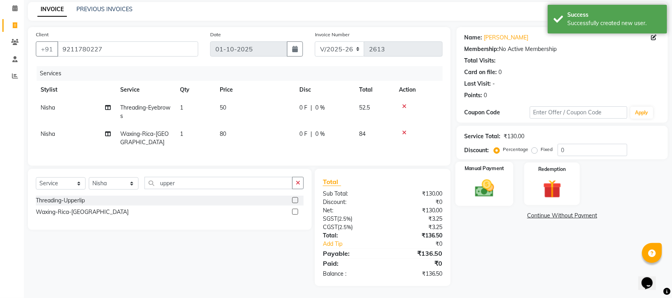
click at [483, 185] on img at bounding box center [484, 188] width 31 height 22
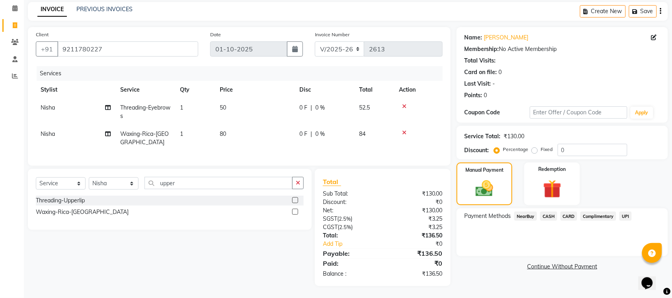
click at [550, 211] on span "CASH" at bounding box center [548, 215] width 17 height 9
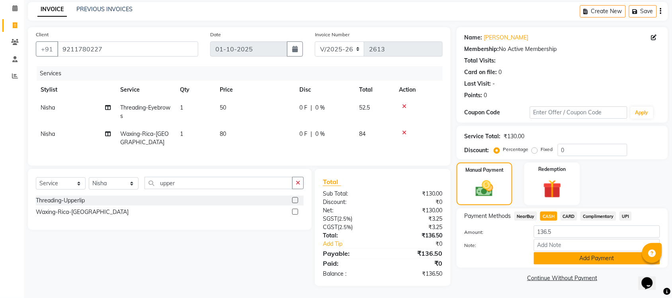
click at [572, 256] on button "Add Payment" at bounding box center [597, 258] width 126 height 12
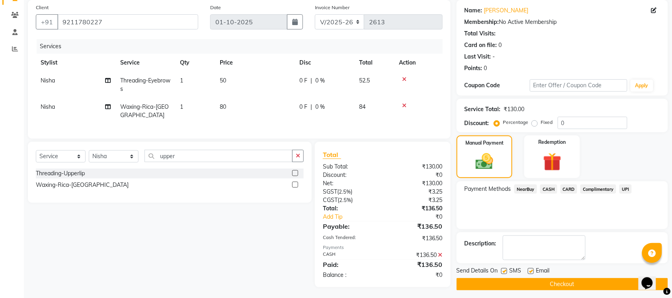
scroll to position [68, 0]
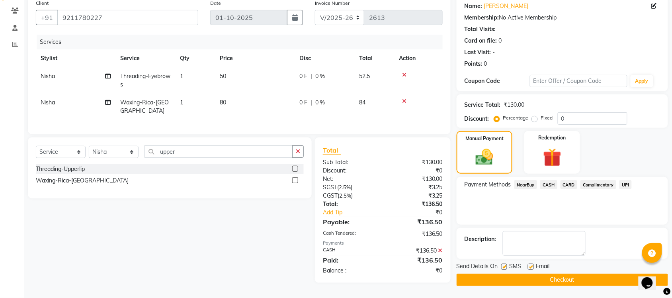
click at [573, 275] on button "Checkout" at bounding box center [562, 280] width 211 height 12
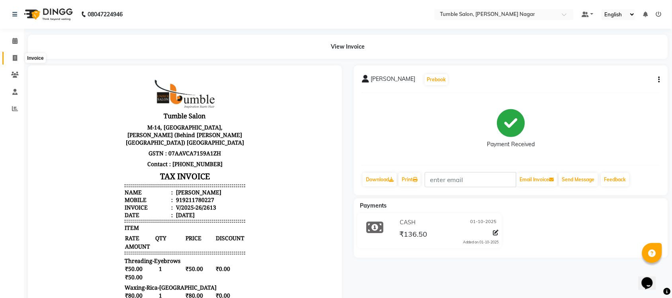
click at [9, 58] on span at bounding box center [15, 58] width 14 height 9
select select "service"
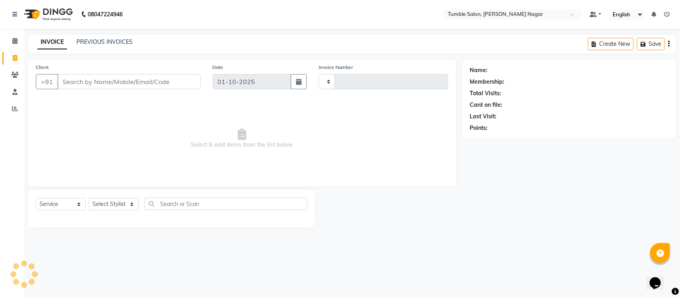
type input "2614"
select select "8207"
click at [109, 203] on select "Select Stylist" at bounding box center [114, 204] width 50 height 12
select select "77846"
click at [89, 198] on select "Select Stylist Finance id [PERSON_NAME] [PERSON_NAME] [PERSON_NAME] [PERSON_NAM…" at bounding box center [114, 204] width 50 height 12
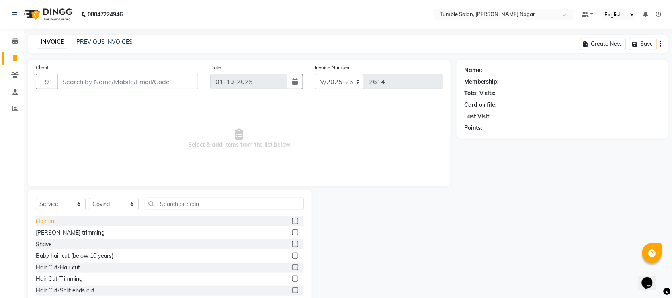
click at [41, 219] on div "Hair cut" at bounding box center [46, 221] width 20 height 8
checkbox input "false"
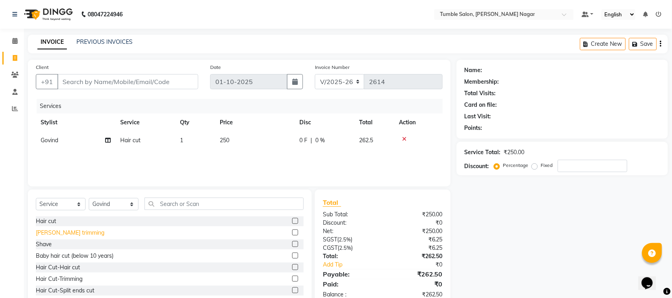
click at [74, 234] on div "[PERSON_NAME] trimming" at bounding box center [70, 233] width 68 height 8
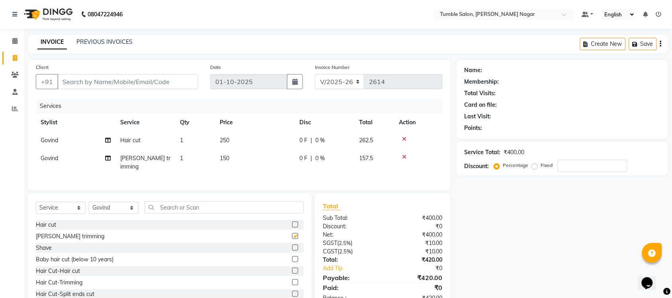
checkbox input "false"
click at [119, 82] on input "Client" at bounding box center [127, 81] width 141 height 15
type input "9"
type input "0"
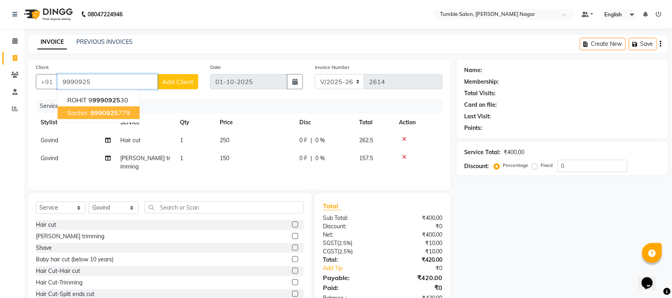
click at [106, 106] on button "Sachin 9990925 779" at bounding box center [99, 112] width 82 height 13
type input "9990925779"
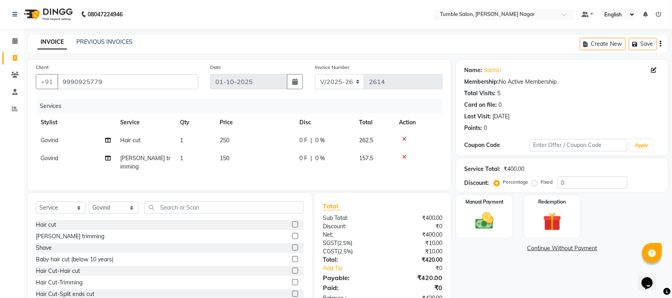
scroll to position [23, 0]
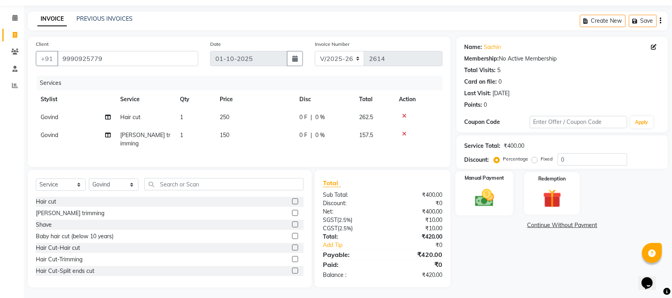
click at [474, 197] on img at bounding box center [484, 198] width 31 height 22
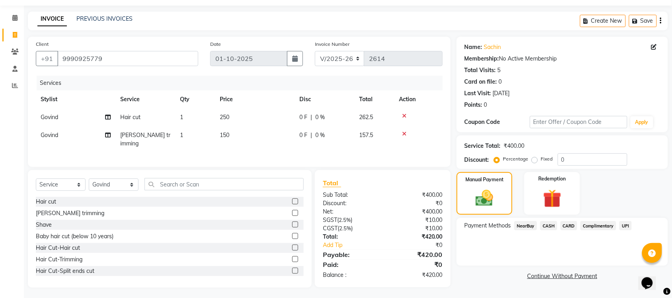
click at [623, 221] on span "UPI" at bounding box center [625, 225] width 12 height 9
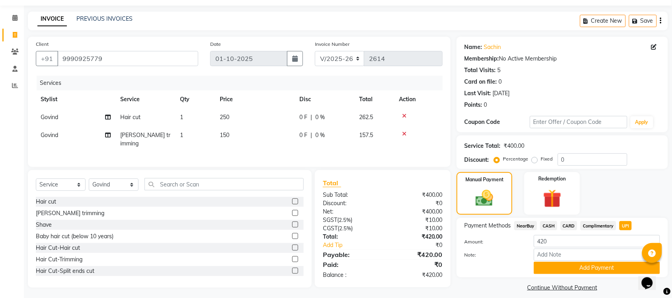
click at [543, 225] on span "CASH" at bounding box center [548, 225] width 17 height 9
click at [571, 270] on button "Add Payment" at bounding box center [597, 268] width 126 height 12
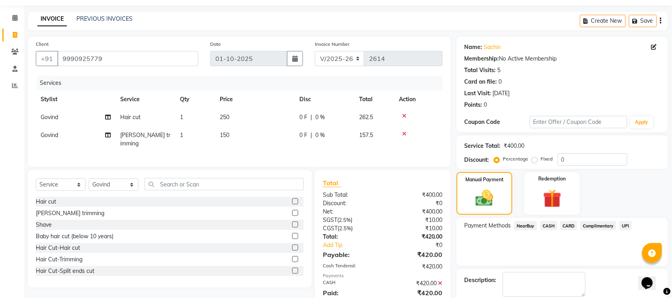
scroll to position [64, 0]
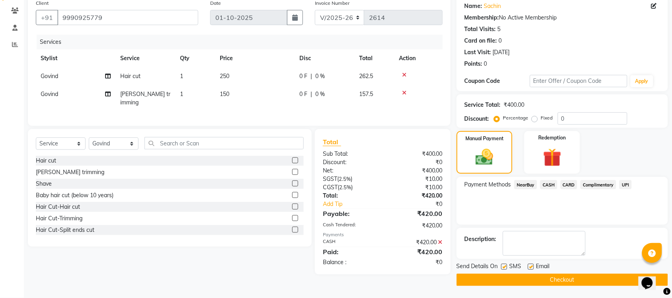
click at [572, 283] on button "Checkout" at bounding box center [562, 280] width 211 height 12
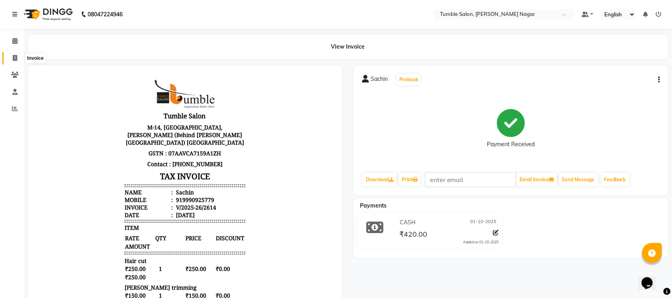
click at [15, 60] on icon at bounding box center [15, 58] width 4 height 6
select select "service"
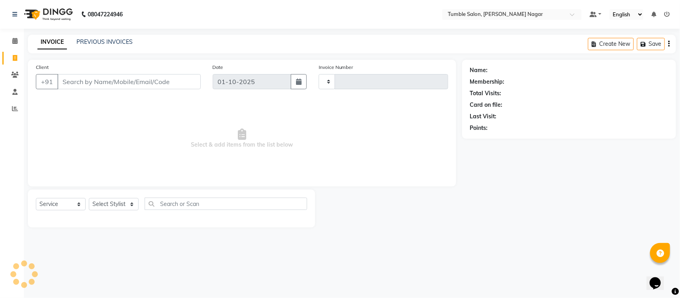
type input "2615"
select select "8207"
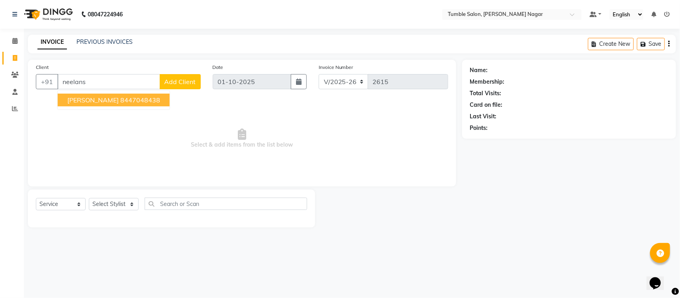
click at [122, 101] on ngb-highlight "8447048438" at bounding box center [140, 100] width 40 height 8
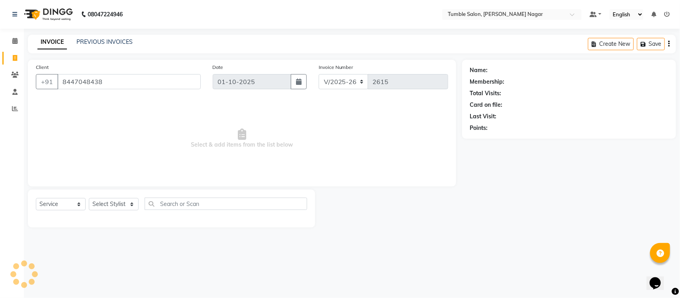
type input "8447048438"
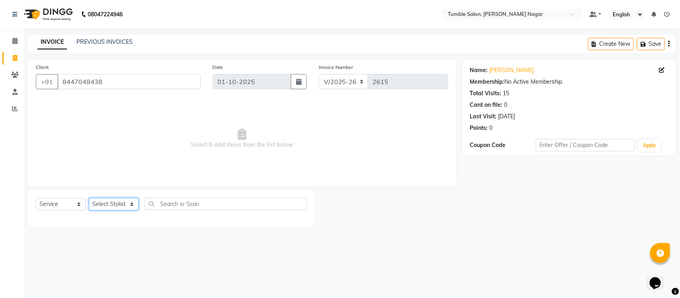
click at [105, 200] on select "Select Stylist Finance id [PERSON_NAME] [PERSON_NAME] [PERSON_NAME] [PERSON_NAM…" at bounding box center [114, 204] width 50 height 12
select select "77847"
click at [89, 198] on select "Select Stylist Finance id [PERSON_NAME] [PERSON_NAME] [PERSON_NAME] [PERSON_NAM…" at bounding box center [114, 204] width 50 height 12
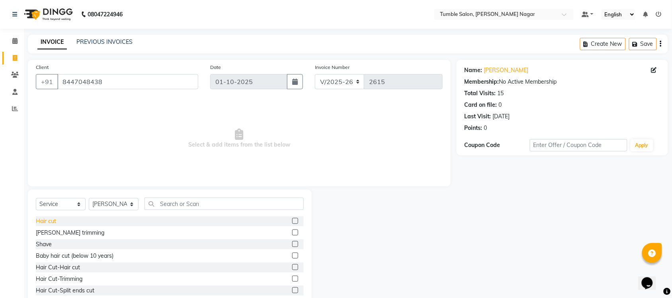
click at [42, 222] on div "Hair cut" at bounding box center [46, 221] width 20 height 8
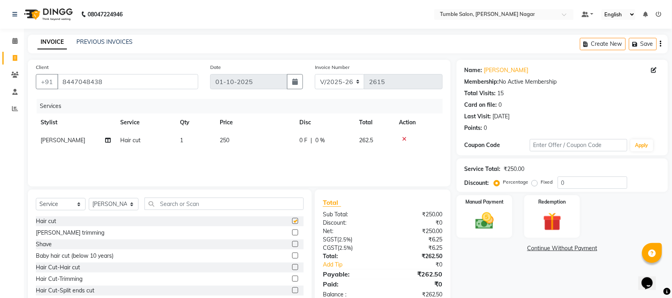
checkbox input "false"
click at [45, 230] on div "[PERSON_NAME] trimming" at bounding box center [70, 233] width 68 height 8
checkbox input "false"
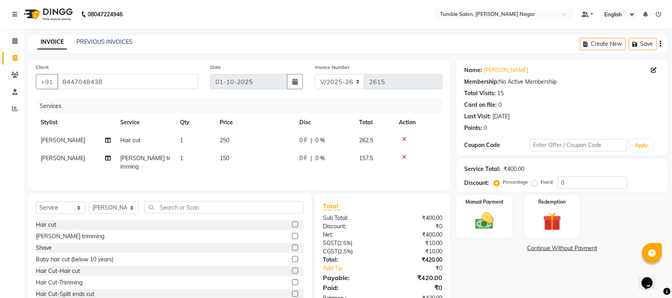
scroll to position [23, 0]
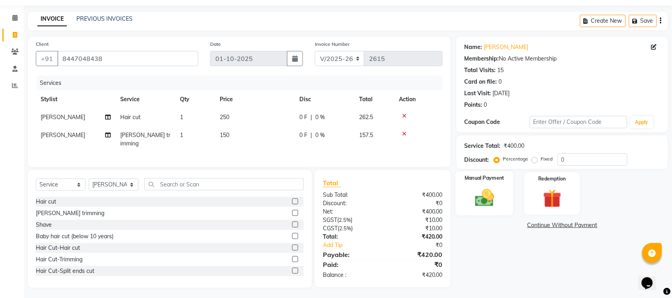
click at [481, 205] on img at bounding box center [484, 198] width 31 height 22
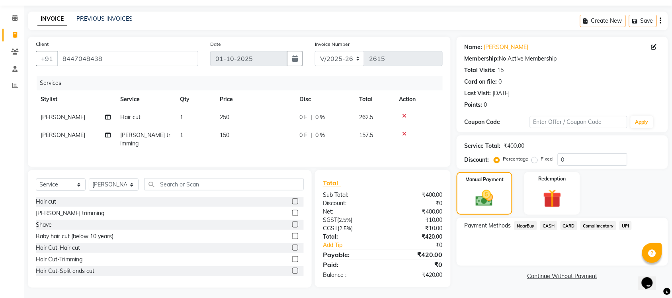
click at [623, 223] on span "UPI" at bounding box center [625, 225] width 12 height 9
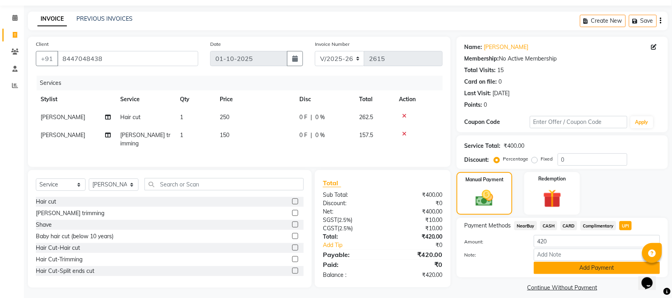
click at [578, 272] on button "Add Payment" at bounding box center [597, 268] width 126 height 12
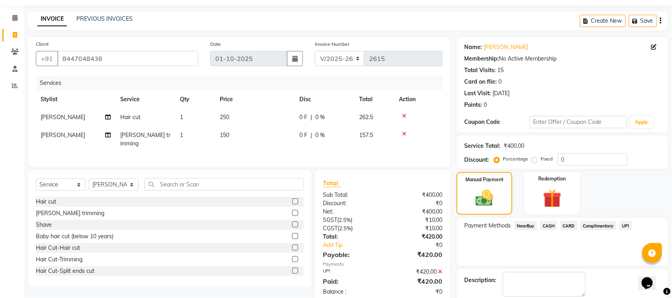
scroll to position [64, 0]
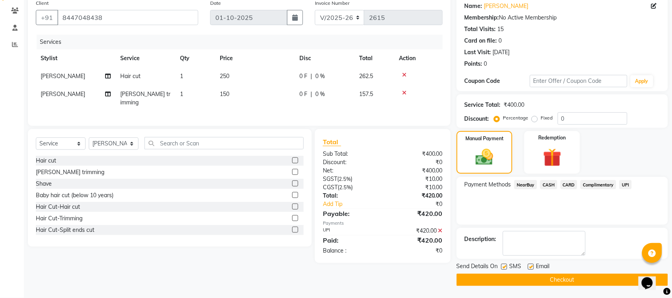
click at [557, 279] on button "Checkout" at bounding box center [562, 280] width 211 height 12
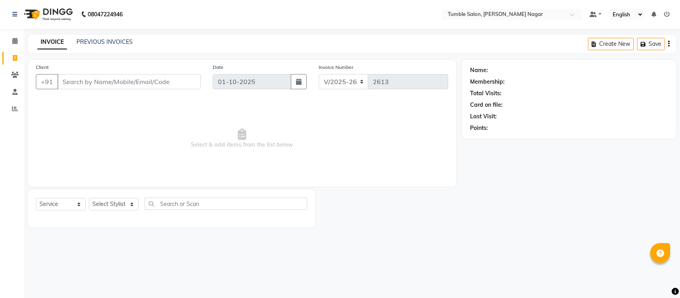
select select "8207"
select select "service"
click at [88, 42] on link "PREVIOUS INVOICES" at bounding box center [104, 41] width 56 height 7
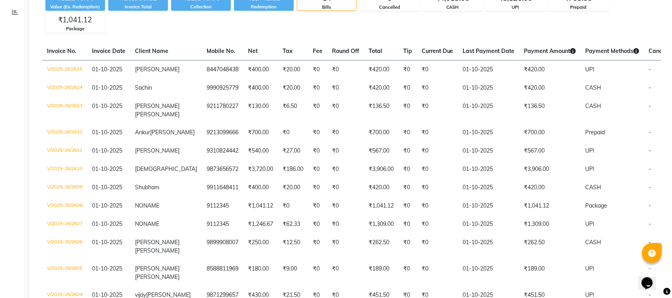
scroll to position [92, 0]
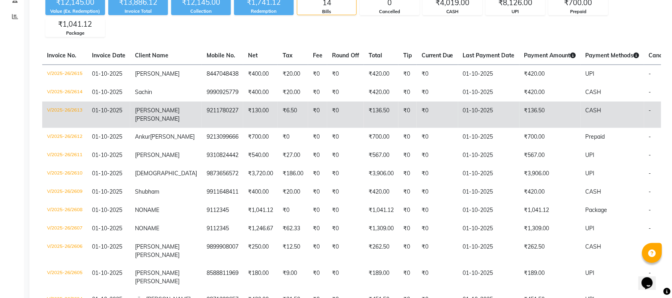
click at [59, 109] on td "V/2025-26/2613" at bounding box center [64, 115] width 45 height 26
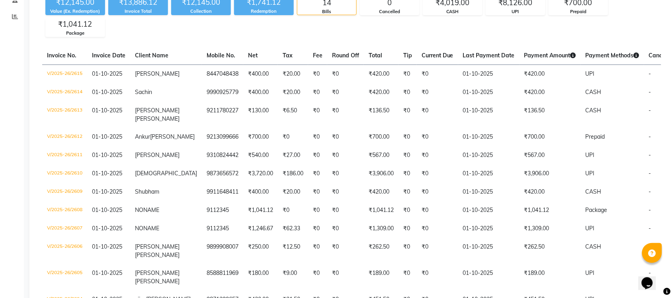
scroll to position [0, 0]
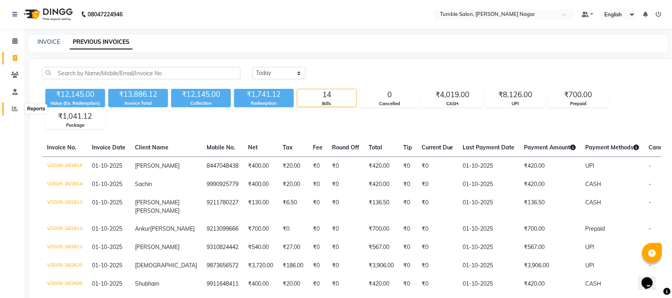
click at [12, 108] on icon at bounding box center [15, 109] width 6 height 6
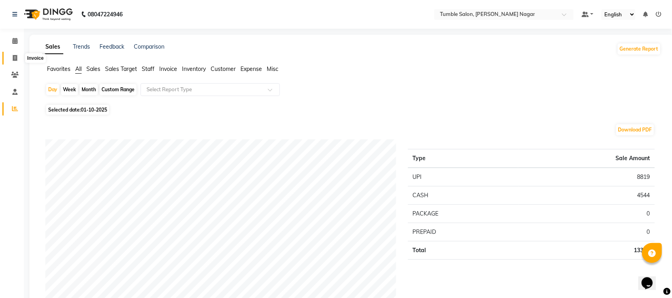
click at [12, 58] on span at bounding box center [15, 58] width 14 height 9
select select "8207"
select select "service"
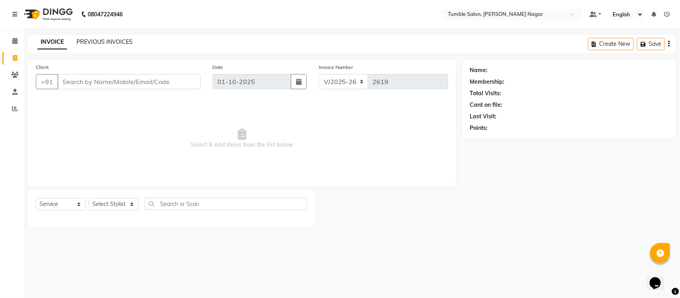
click at [84, 44] on link "PREVIOUS INVOICES" at bounding box center [104, 41] width 56 height 7
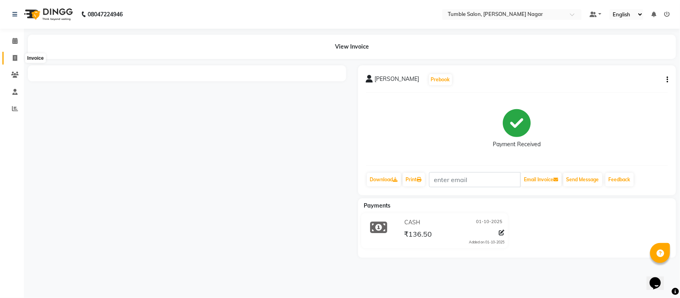
click at [14, 58] on icon at bounding box center [15, 58] width 4 height 6
select select "service"
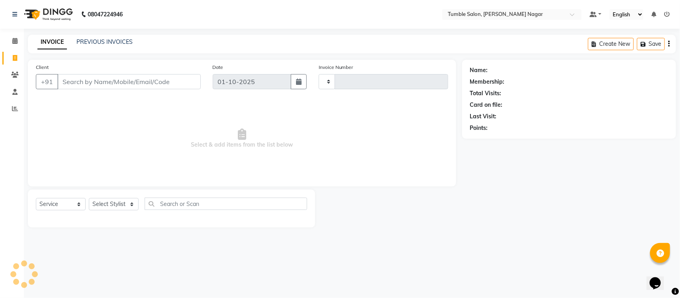
type input "2616"
select select "8207"
click at [102, 43] on link "PREVIOUS INVOICES" at bounding box center [104, 41] width 56 height 7
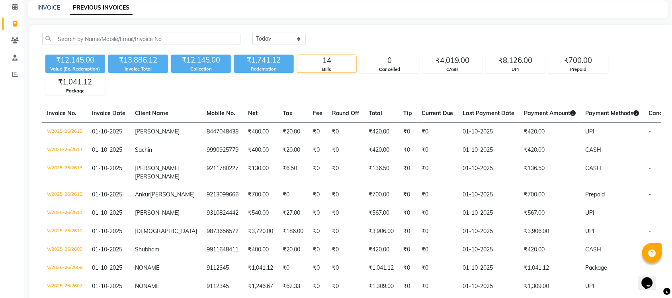
scroll to position [36, 0]
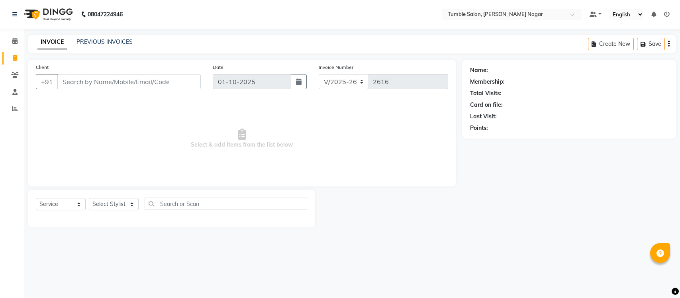
select select "8207"
select select "service"
click at [132, 203] on select "Select Stylist Finance id [PERSON_NAME] [PERSON_NAME] [PERSON_NAME] [PERSON_NAM…" at bounding box center [114, 204] width 50 height 12
select select "77844"
click at [89, 198] on select "Select Stylist Finance id Fiza Abbasi Govind Kiran Singh Krishna Lokesh Mahende…" at bounding box center [114, 204] width 50 height 12
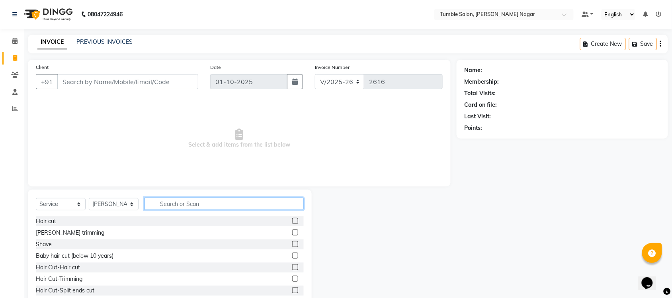
click at [180, 205] on input "text" at bounding box center [224, 203] width 159 height 12
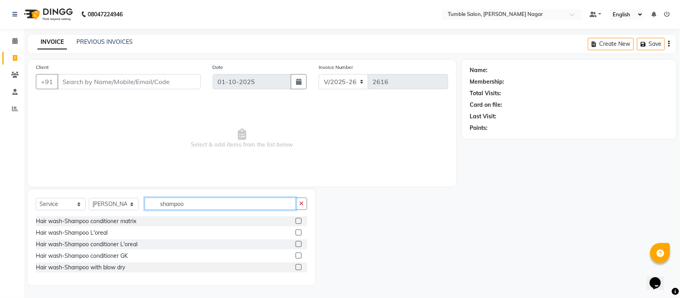
type input "shampoo"
click at [300, 265] on label at bounding box center [298, 267] width 6 height 6
click at [300, 265] on input "checkbox" at bounding box center [297, 267] width 5 height 5
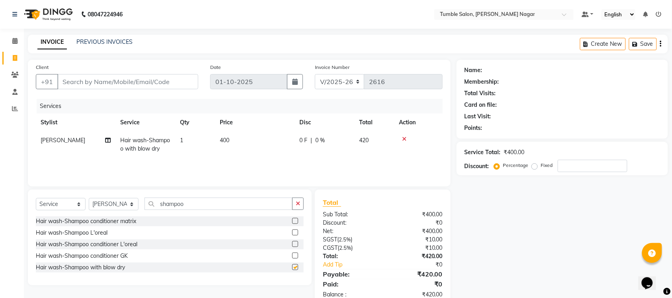
checkbox input "false"
click at [226, 139] on span "400" at bounding box center [225, 140] width 10 height 7
select select "77844"
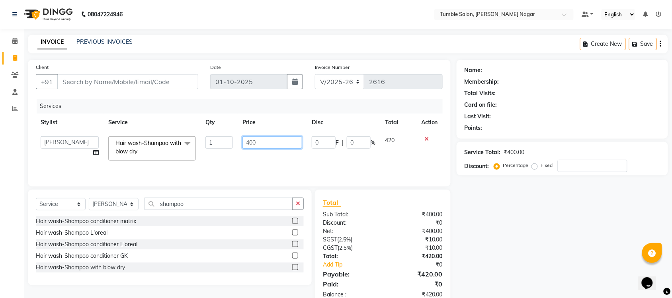
click at [252, 144] on input "400" at bounding box center [272, 142] width 60 height 12
type input "420"
click at [498, 254] on div "Name: Membership: Total Visits: Card on file: Last Visit: Points: Service Total…" at bounding box center [565, 183] width 217 height 247
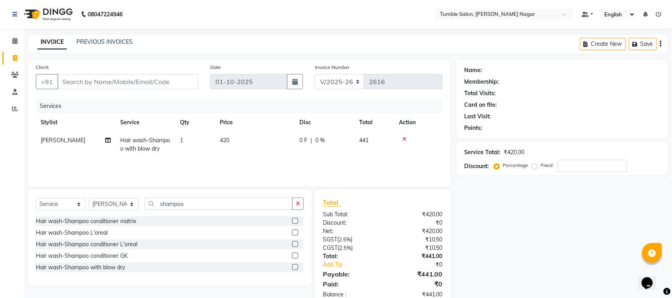
click at [238, 140] on td "420" at bounding box center [255, 144] width 80 height 26
select select "77844"
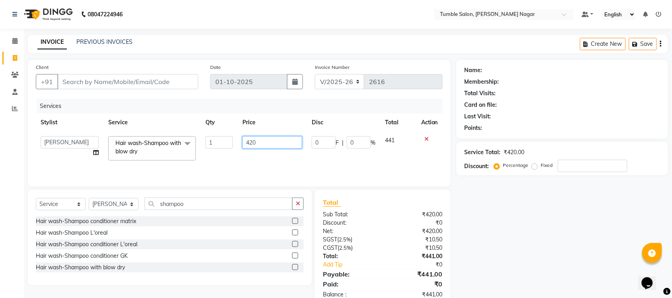
click at [252, 142] on input "420" at bounding box center [272, 142] width 60 height 12
type input "430"
click at [575, 262] on div "Name: Membership: Total Visits: Card on file: Last Visit: Points: Service Total…" at bounding box center [565, 183] width 217 height 247
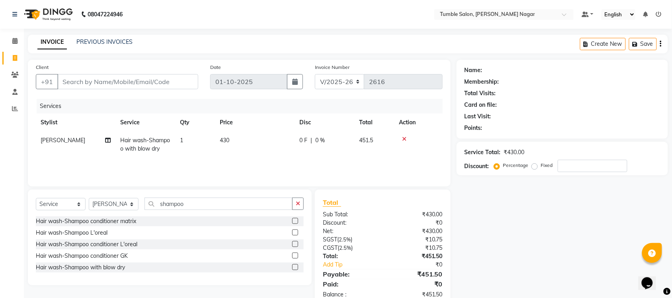
click at [225, 137] on span "430" at bounding box center [225, 140] width 10 height 7
select select "77844"
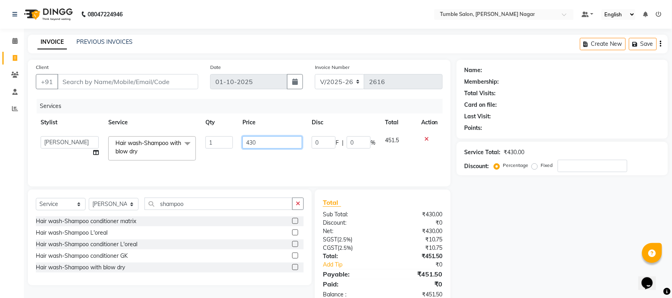
click at [264, 145] on input "430" at bounding box center [272, 142] width 60 height 12
type input "400"
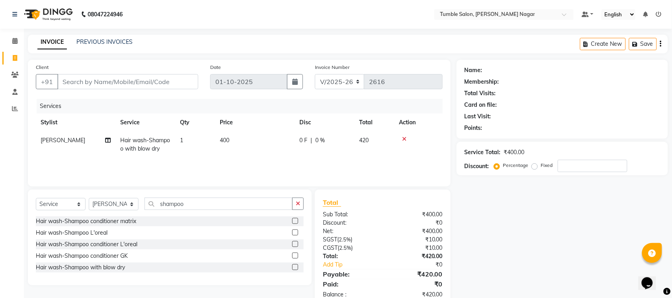
click at [493, 214] on div "Name: Membership: Total Visits: Card on file: Last Visit: Points: Service Total…" at bounding box center [565, 183] width 217 height 247
click at [81, 80] on input "Client" at bounding box center [127, 81] width 141 height 15
type input "9"
type input "0"
type input "9625338276"
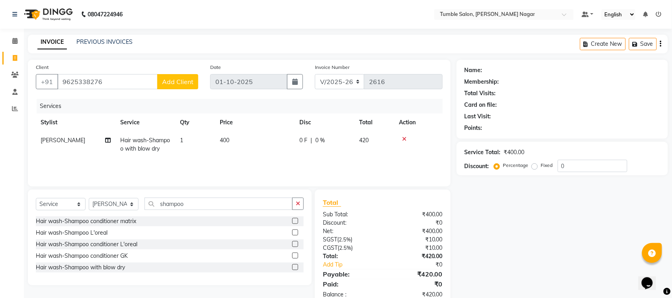
click at [186, 83] on span "Add Client" at bounding box center [177, 82] width 31 height 8
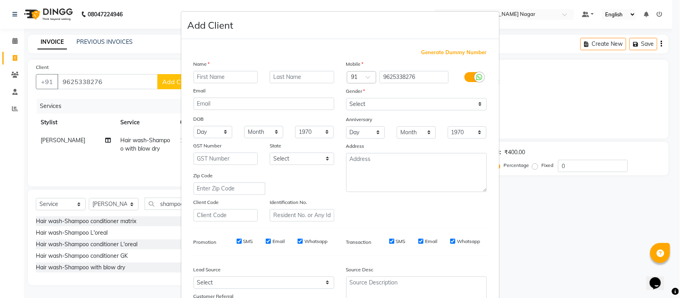
click at [201, 80] on input "text" at bounding box center [225, 77] width 64 height 12
type input "[PERSON_NAME]"
click at [472, 102] on select "Select Male Female Other Prefer Not To Say" at bounding box center [416, 104] width 141 height 12
select select "female"
click at [346, 98] on select "Select Male Female Other Prefer Not To Say" at bounding box center [416, 104] width 141 height 12
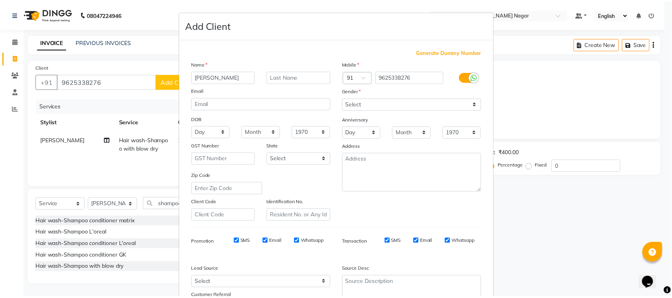
scroll to position [66, 0]
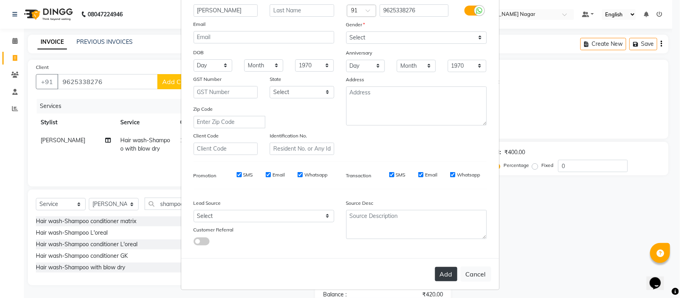
click at [439, 277] on button "Add" at bounding box center [446, 274] width 22 height 14
select select
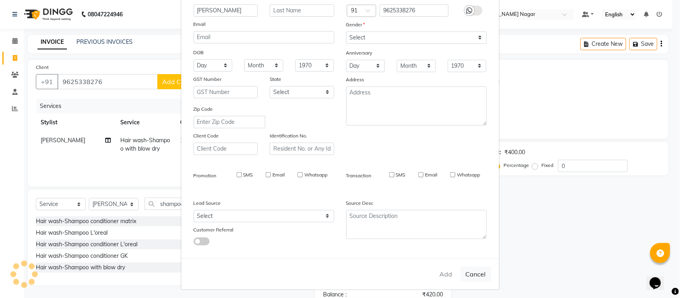
select select
checkbox input "false"
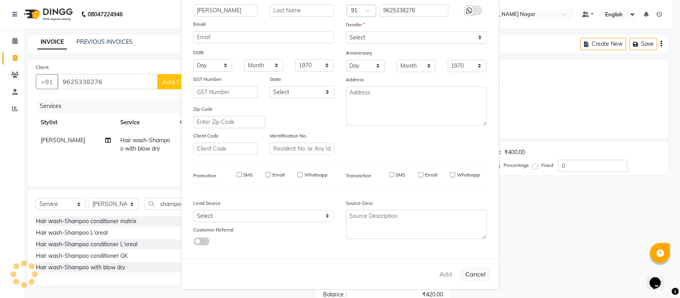
checkbox input "false"
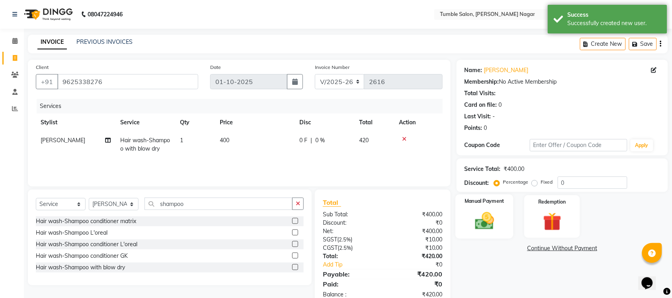
click at [494, 231] on img at bounding box center [484, 221] width 31 height 22
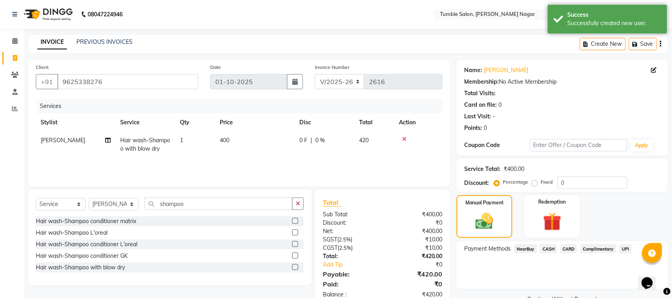
click at [626, 249] on span "UPI" at bounding box center [625, 248] width 12 height 9
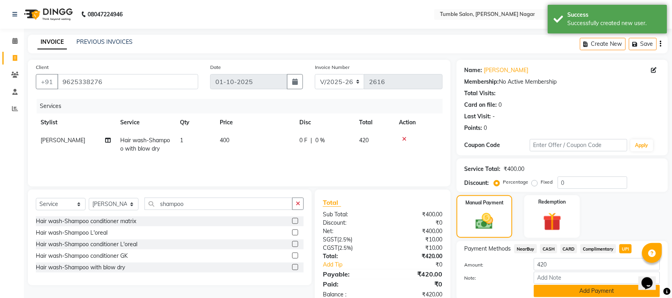
click at [562, 289] on button "Add Payment" at bounding box center [597, 291] width 126 height 12
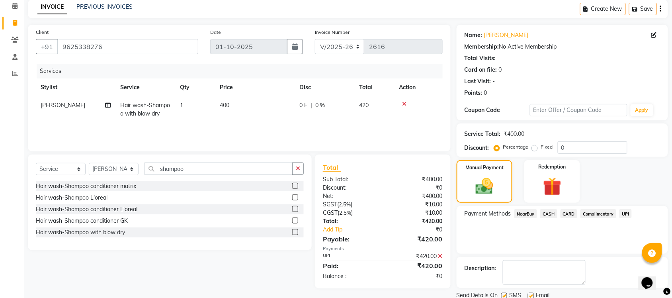
scroll to position [64, 0]
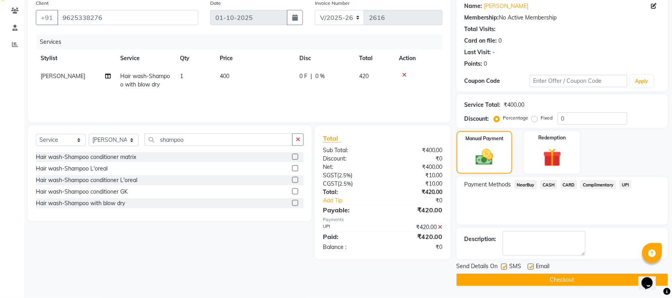
click at [566, 279] on button "Checkout" at bounding box center [562, 280] width 211 height 12
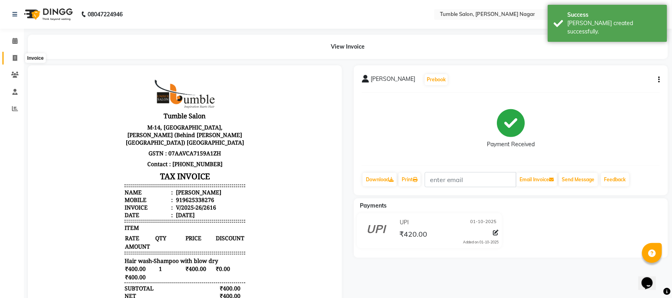
click at [15, 58] on icon at bounding box center [15, 58] width 4 height 6
select select "service"
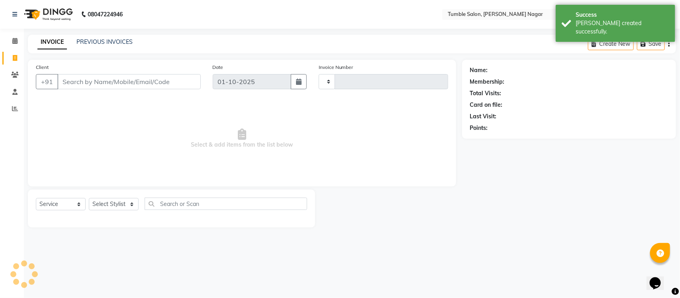
type input "2617"
select select "8207"
click at [100, 42] on link "PREVIOUS INVOICES" at bounding box center [104, 41] width 56 height 7
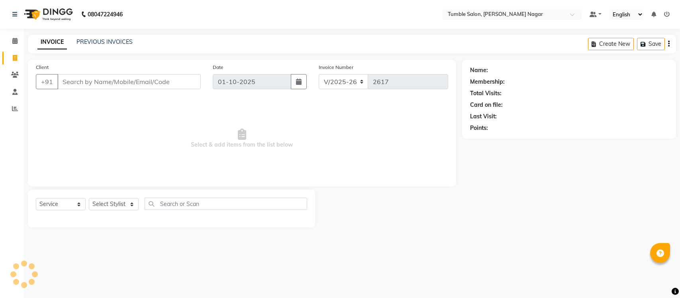
select select "8207"
select select "service"
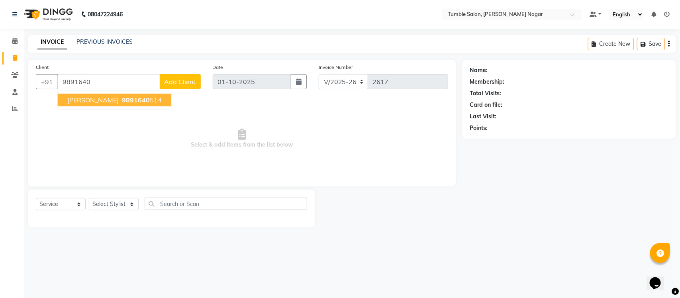
click at [122, 107] on ngb-typeahead-window "[PERSON_NAME] 9891640 514" at bounding box center [114, 100] width 114 height 20
click at [120, 102] on ngb-highlight "9891640 514" at bounding box center [140, 100] width 41 height 8
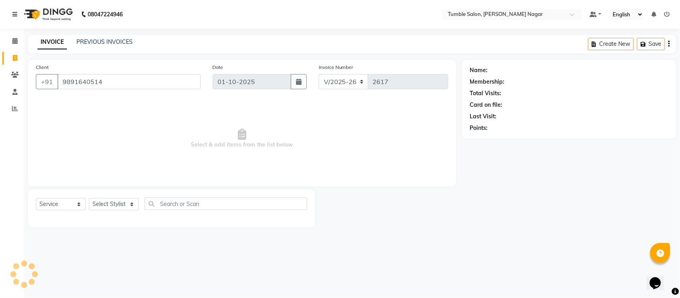
type input "9891640514"
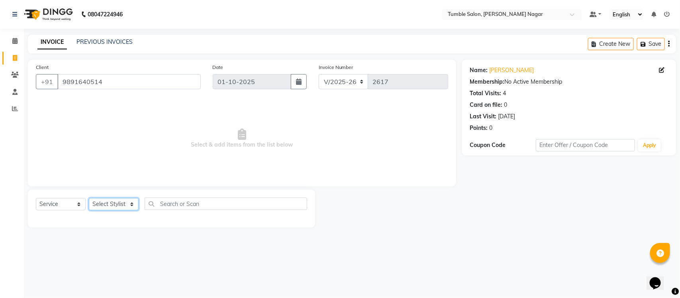
click at [129, 202] on select "Select Stylist Finance id [PERSON_NAME] [PERSON_NAME] [PERSON_NAME] [PERSON_NAM…" at bounding box center [114, 204] width 50 height 12
select select "77847"
click at [89, 198] on select "Select Stylist Finance id [PERSON_NAME] [PERSON_NAME] [PERSON_NAME] [PERSON_NAM…" at bounding box center [114, 204] width 50 height 12
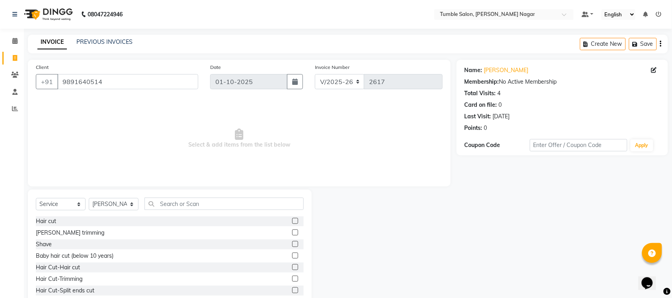
click at [292, 222] on label at bounding box center [295, 221] width 6 height 6
click at [292, 222] on input "checkbox" at bounding box center [294, 221] width 5 height 5
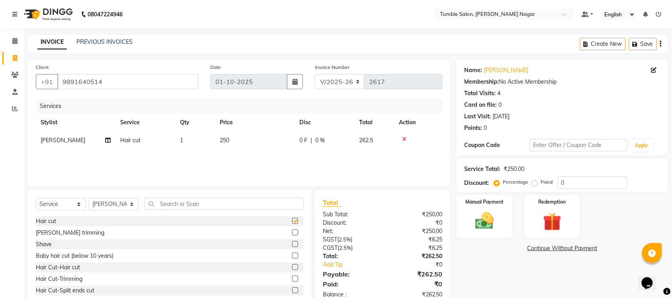
checkbox input "false"
click at [225, 139] on span "250" at bounding box center [225, 140] width 10 height 7
select select "77847"
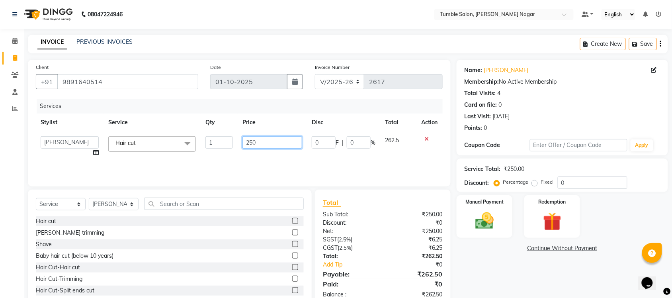
click at [260, 142] on input "250" at bounding box center [272, 142] width 60 height 12
type input "260"
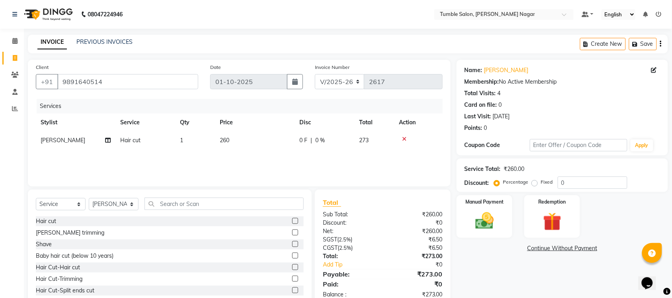
click at [509, 283] on div "Name: Neelam Membership: No Active Membership Total Visits: 4 Card on file: 0 L…" at bounding box center [565, 183] width 217 height 247
click at [496, 232] on div "Manual Payment" at bounding box center [484, 216] width 58 height 45
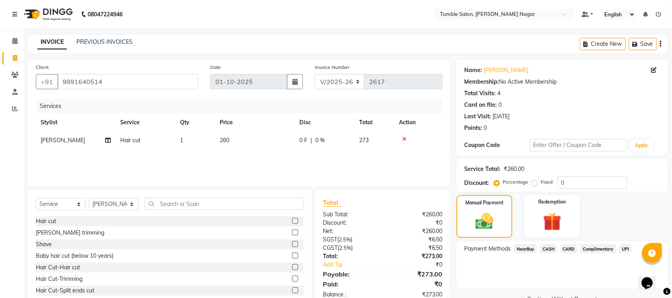
click at [622, 247] on span "UPI" at bounding box center [625, 248] width 12 height 9
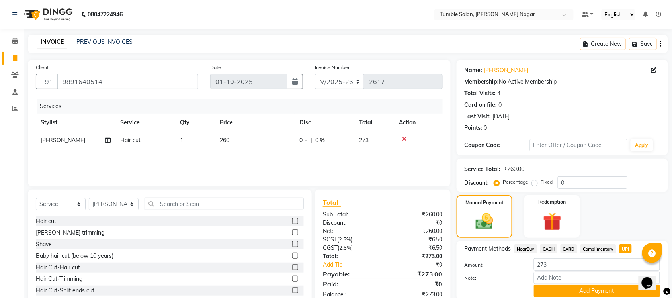
scroll to position [30, 0]
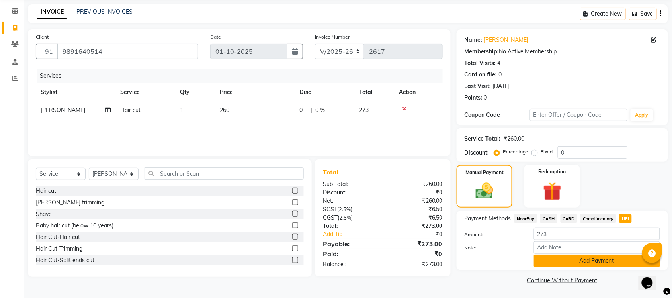
click at [598, 262] on button "Add Payment" at bounding box center [597, 260] width 126 height 12
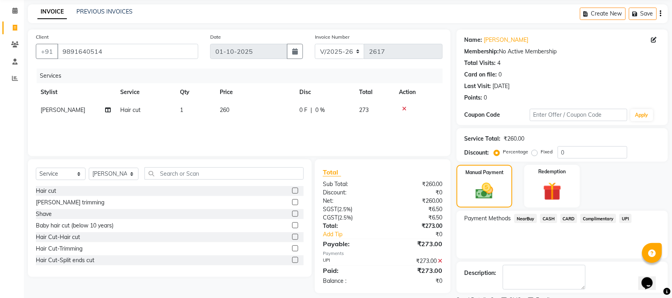
scroll to position [64, 0]
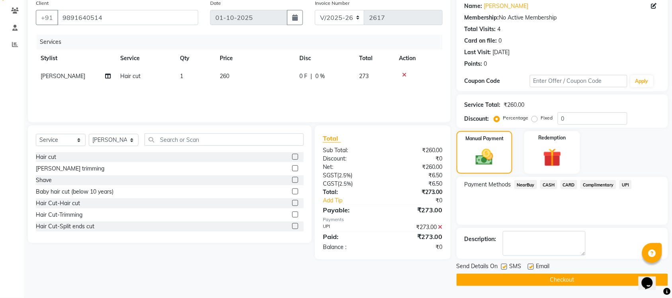
click at [558, 279] on button "Checkout" at bounding box center [562, 280] width 211 height 12
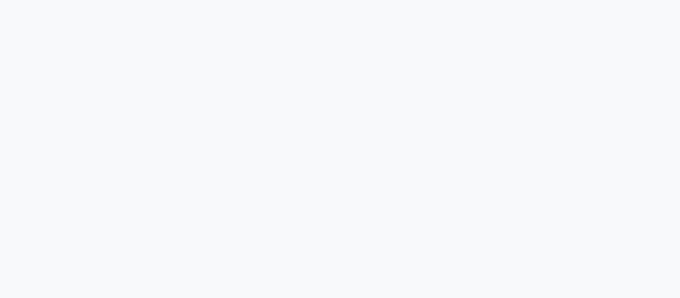
select select "8207"
select select "service"
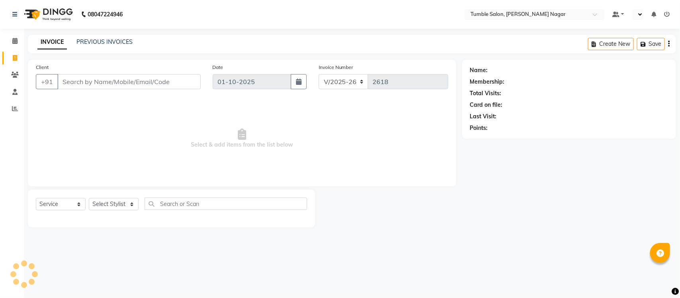
select select "en"
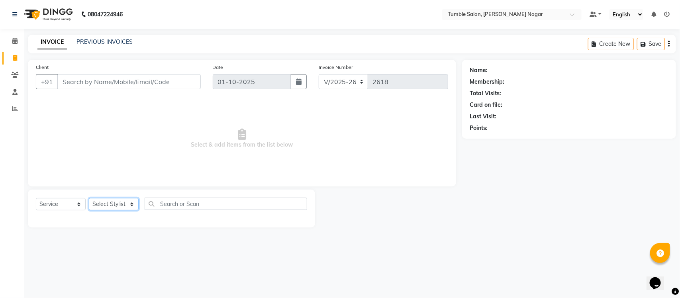
click at [130, 205] on select "Select Stylist Finance id [PERSON_NAME] [PERSON_NAME] [PERSON_NAME] [PERSON_NAM…" at bounding box center [114, 204] width 50 height 12
select select "77846"
click at [89, 198] on select "Select Stylist Finance id [PERSON_NAME] [PERSON_NAME] [PERSON_NAME] [PERSON_NAM…" at bounding box center [114, 204] width 50 height 12
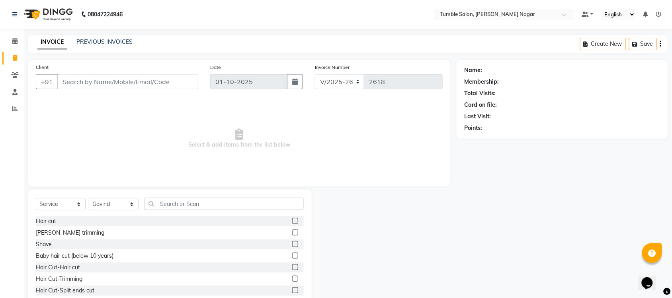
click at [292, 268] on label at bounding box center [295, 267] width 6 height 6
click at [292, 268] on input "checkbox" at bounding box center [294, 267] width 5 height 5
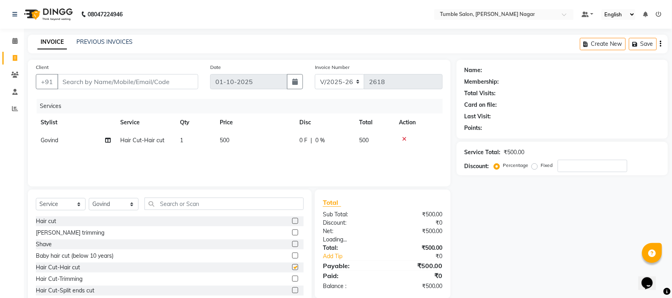
checkbox input "false"
click at [530, 228] on div "Name: Membership: Total Visits: Card on file: Last Visit: Points: Service Total…" at bounding box center [565, 183] width 217 height 247
click at [82, 80] on input "Client" at bounding box center [127, 81] width 141 height 15
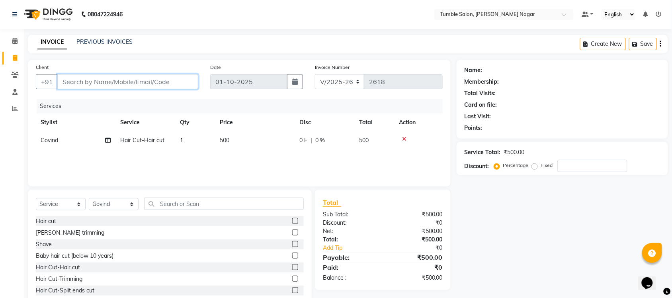
type input "8"
type input "0"
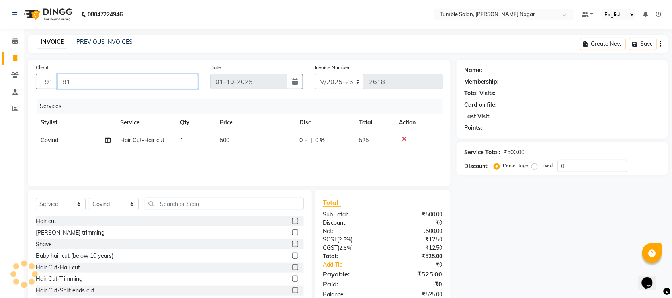
type input "8"
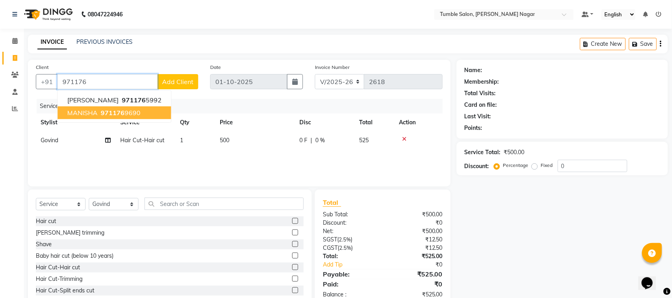
click at [114, 109] on span "971176" at bounding box center [113, 113] width 24 height 8
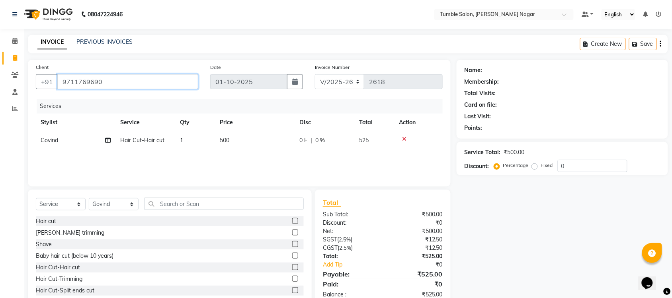
type input "9711769690"
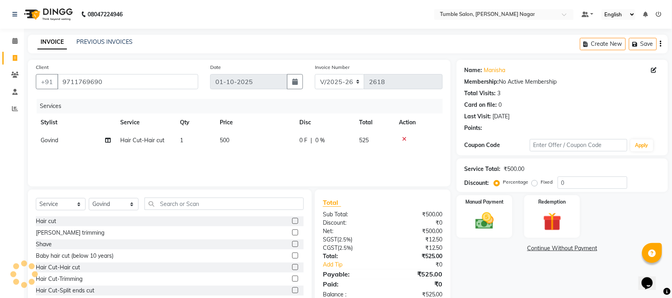
scroll to position [20, 0]
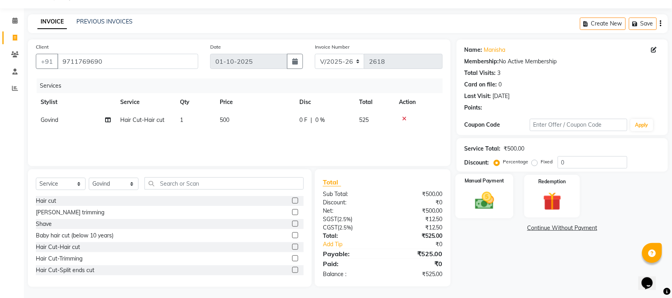
click at [500, 207] on img at bounding box center [484, 201] width 31 height 22
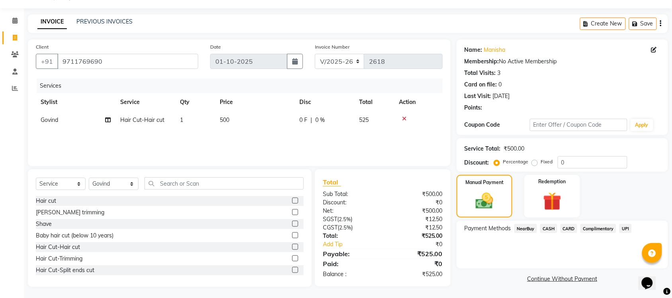
click at [553, 231] on span "CASH" at bounding box center [548, 228] width 17 height 9
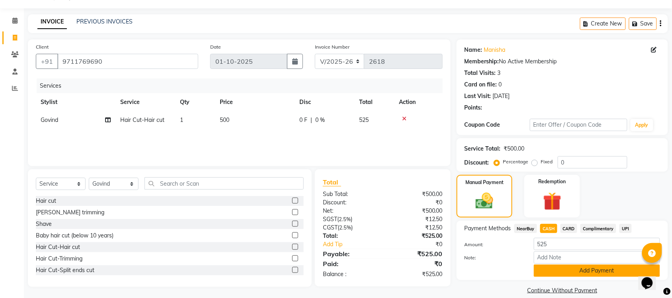
click at [565, 268] on button "Add Payment" at bounding box center [597, 270] width 126 height 12
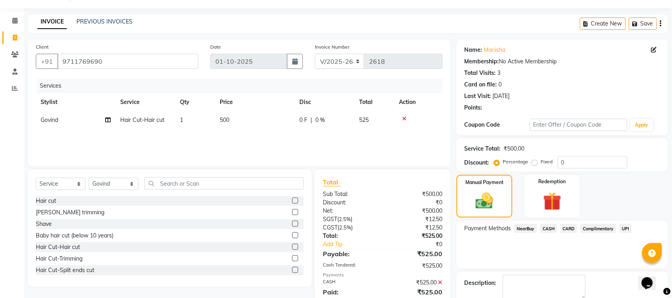
scroll to position [64, 0]
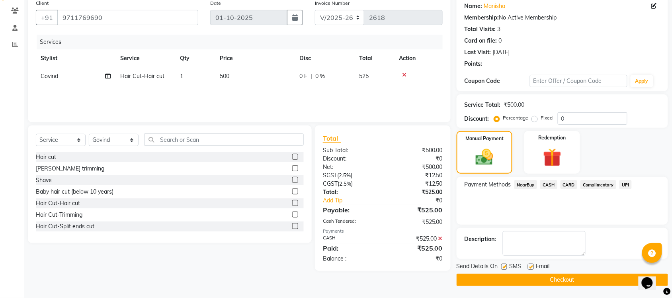
click at [584, 278] on button "Checkout" at bounding box center [562, 280] width 211 height 12
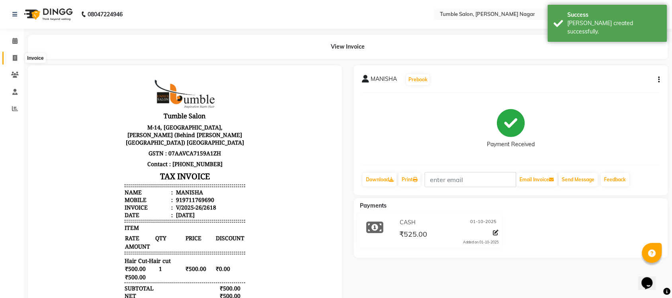
click at [13, 58] on icon at bounding box center [15, 58] width 4 height 6
select select "service"
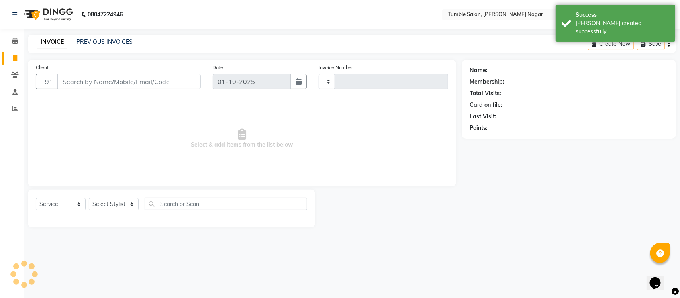
type input "2619"
select select "8207"
click at [78, 39] on link "PREVIOUS INVOICES" at bounding box center [104, 41] width 56 height 7
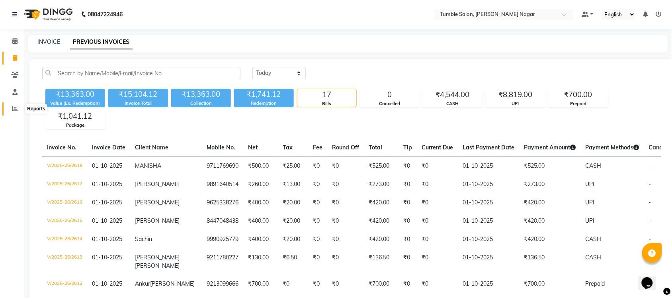
click at [13, 108] on icon at bounding box center [15, 109] width 6 height 6
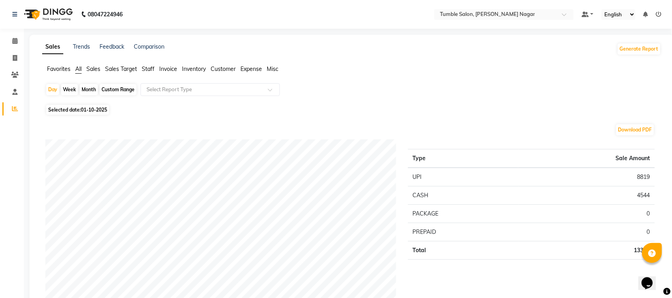
click at [148, 66] on span "Staff" at bounding box center [148, 68] width 13 height 7
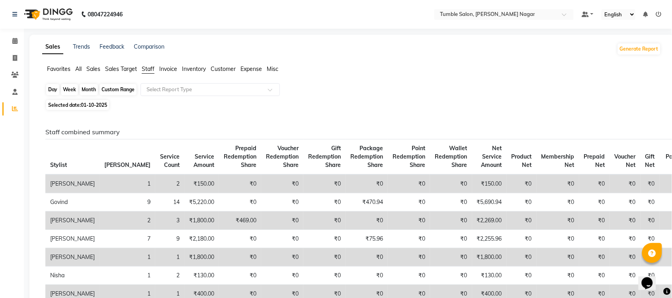
click at [54, 90] on div "Day" at bounding box center [52, 89] width 13 height 11
select select "10"
select select "2025"
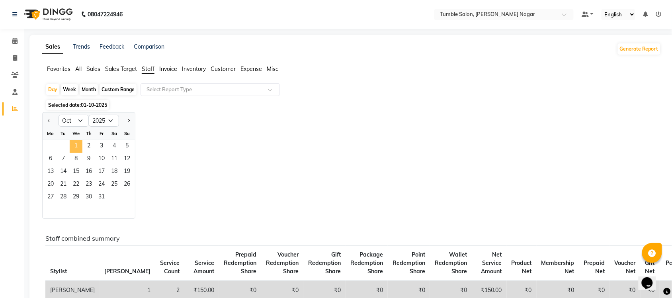
click at [74, 145] on span "1" at bounding box center [76, 146] width 13 height 13
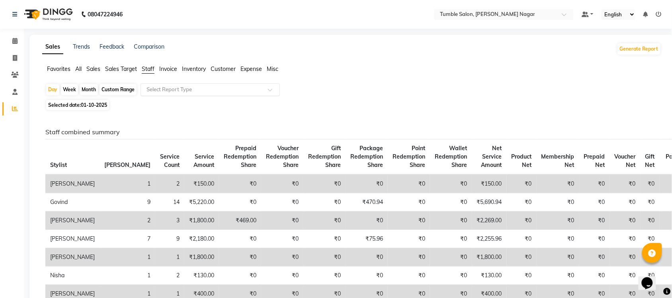
click at [269, 91] on span at bounding box center [273, 92] width 10 height 8
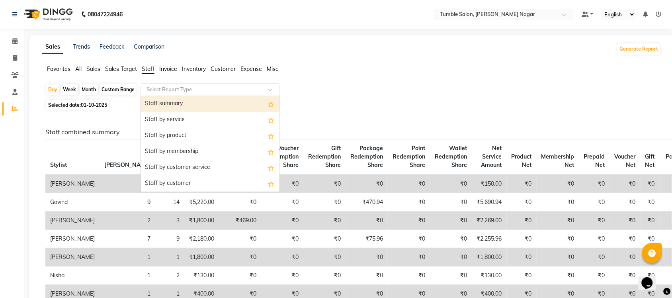
click at [209, 102] on div "Staff summary" at bounding box center [210, 104] width 139 height 16
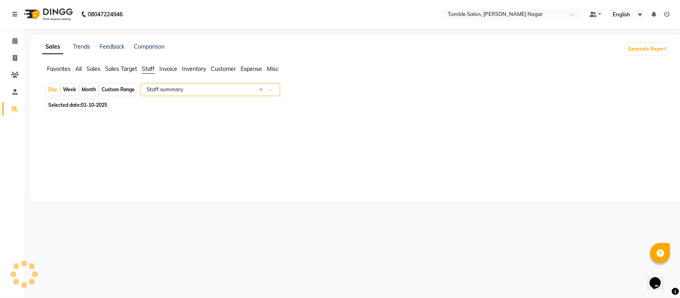
select select "full_report"
select select "csv"
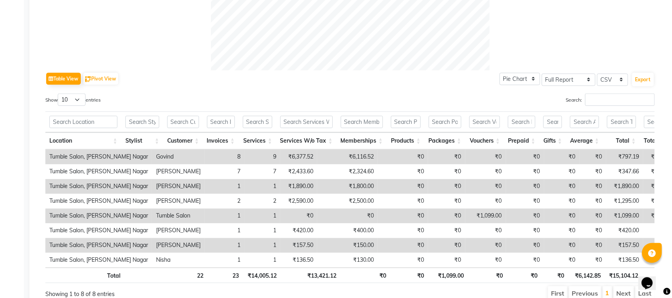
scroll to position [348, 0]
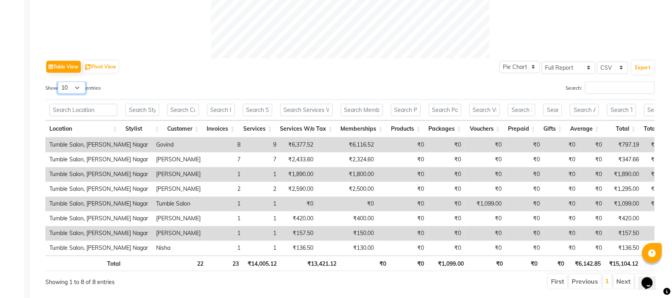
click at [84, 90] on select "10 25 50 100" at bounding box center [72, 88] width 28 height 12
select select "50"
click at [59, 82] on select "10 25 50 100" at bounding box center [72, 88] width 28 height 12
